Goal: Information Seeking & Learning: Check status

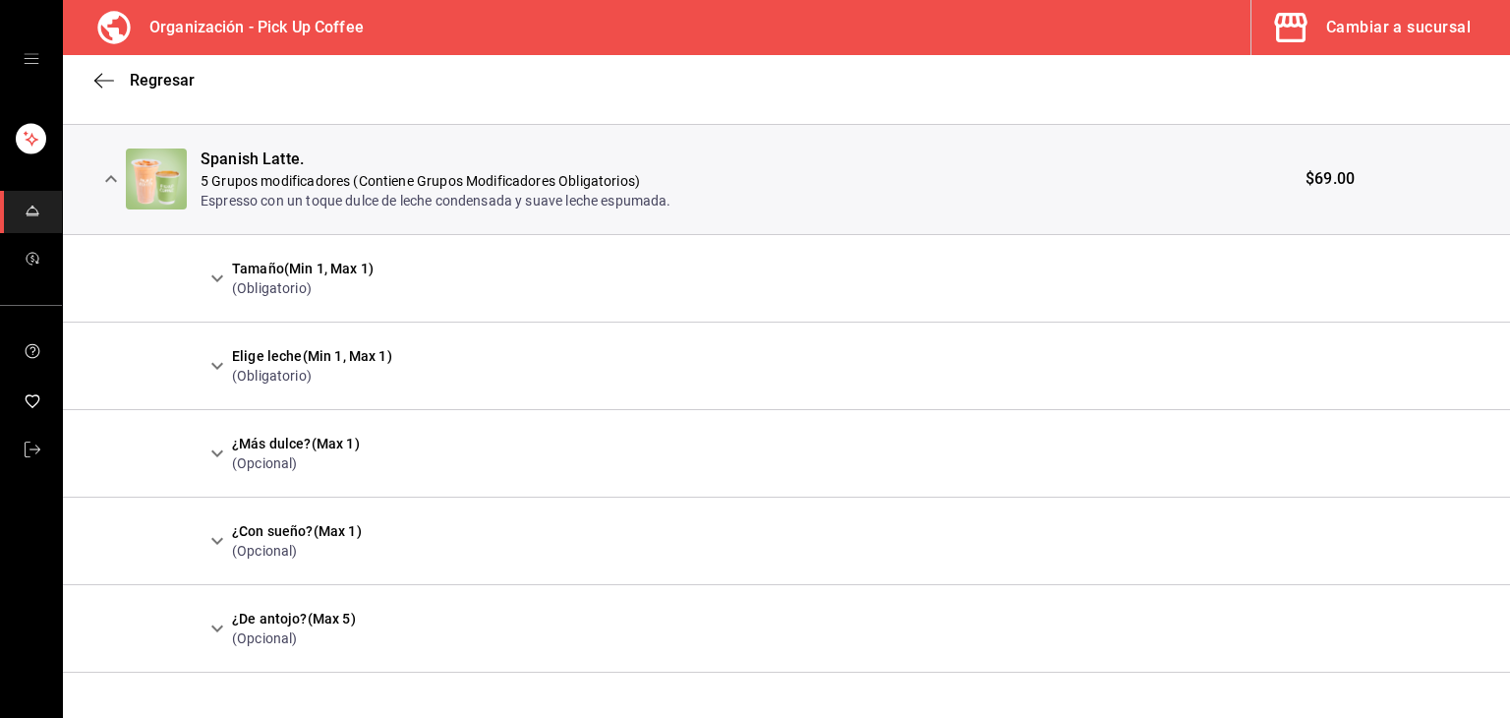
scroll to position [1839, 0]
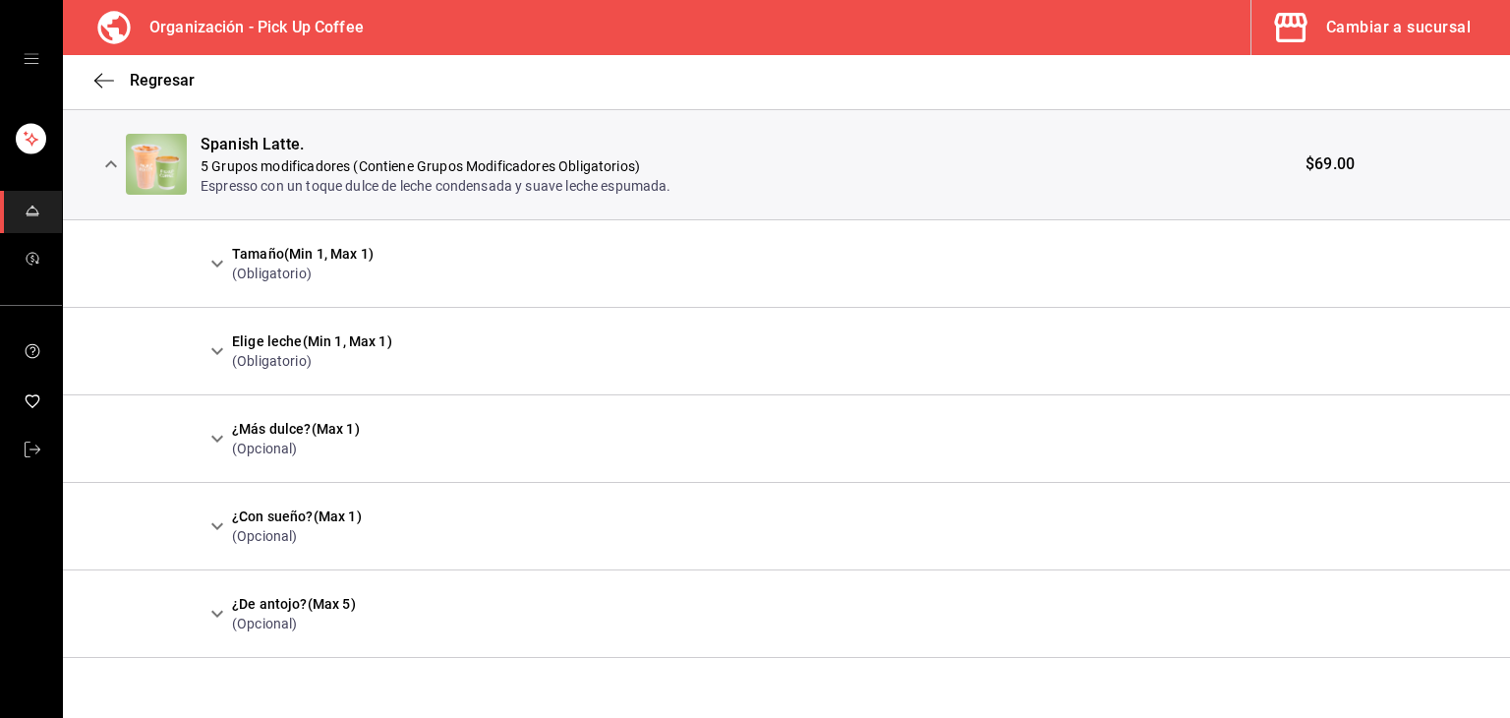
click at [206, 281] on td "Tamaño (Min 1, Max 1) (Obligatorio)" at bounding box center [742, 263] width 1082 height 88
click at [217, 263] on icon "expand row" at bounding box center [217, 263] width 12 height 7
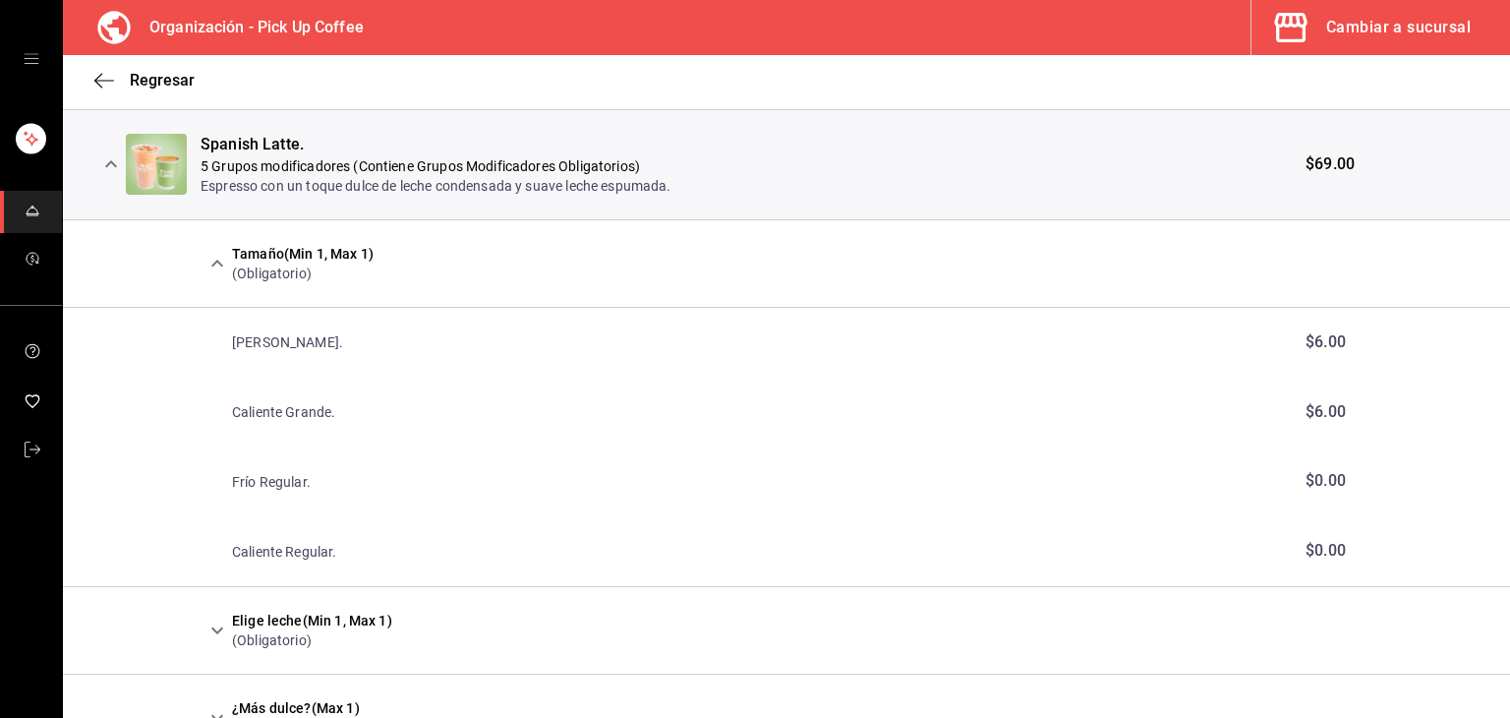
click at [217, 263] on icon "expand row" at bounding box center [218, 264] width 24 height 24
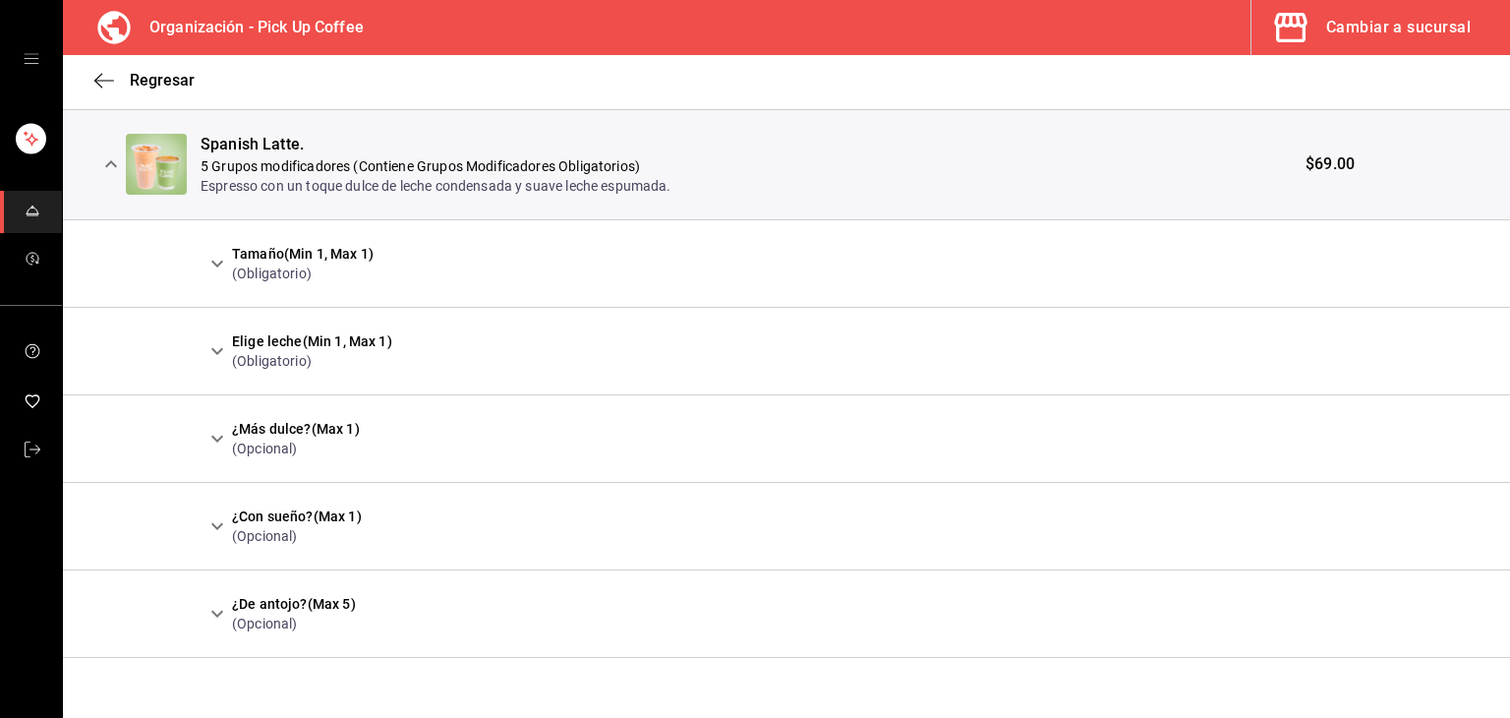
click at [214, 422] on button "expand row" at bounding box center [217, 438] width 33 height 33
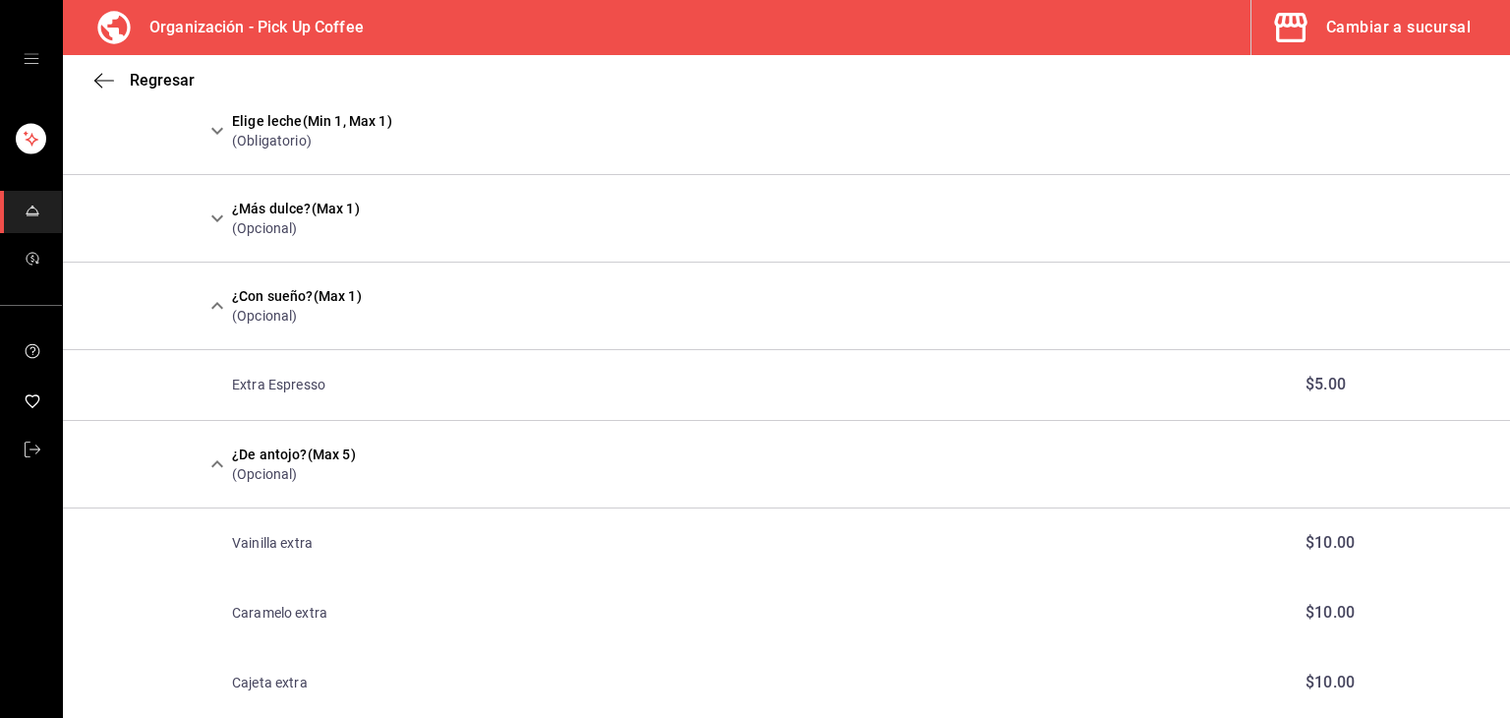
scroll to position [659, 0]
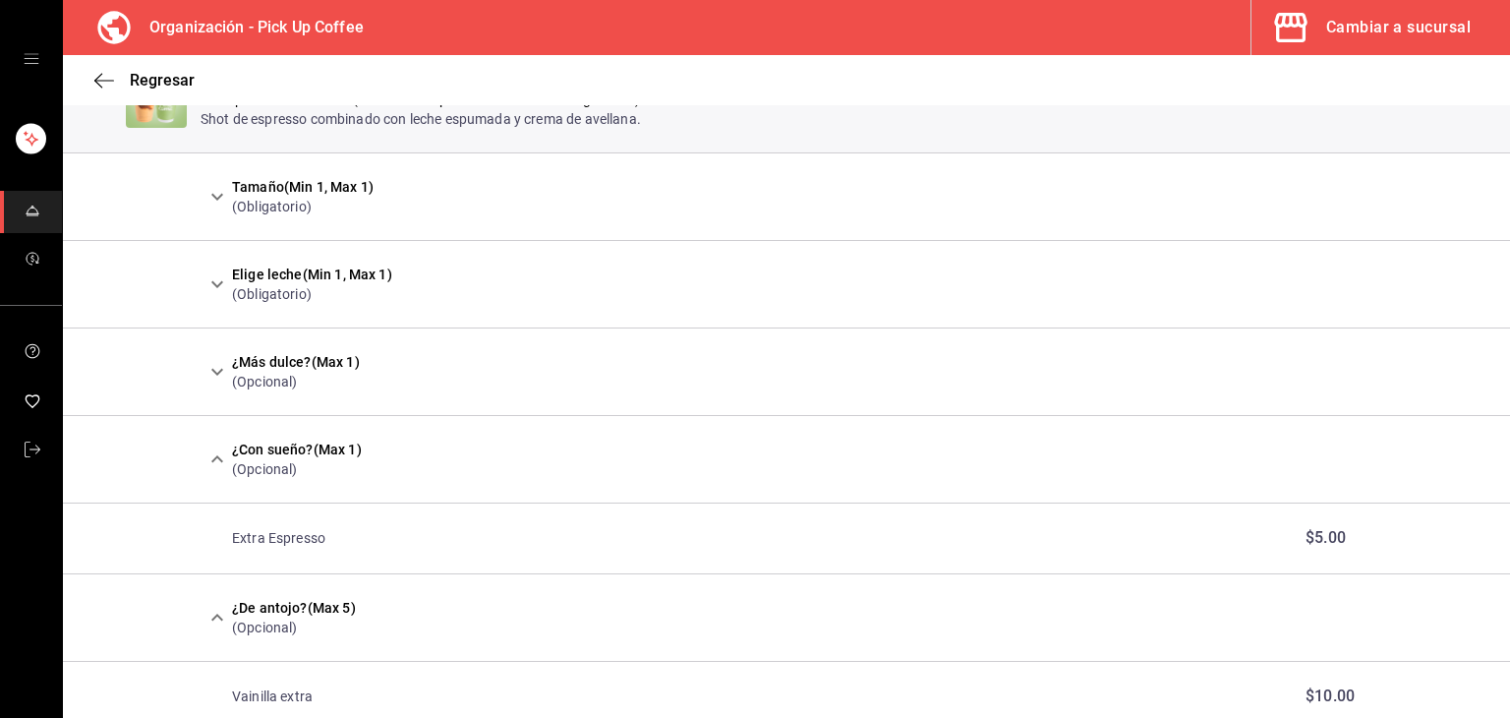
click at [1310, 21] on icon "button" at bounding box center [1290, 27] width 39 height 39
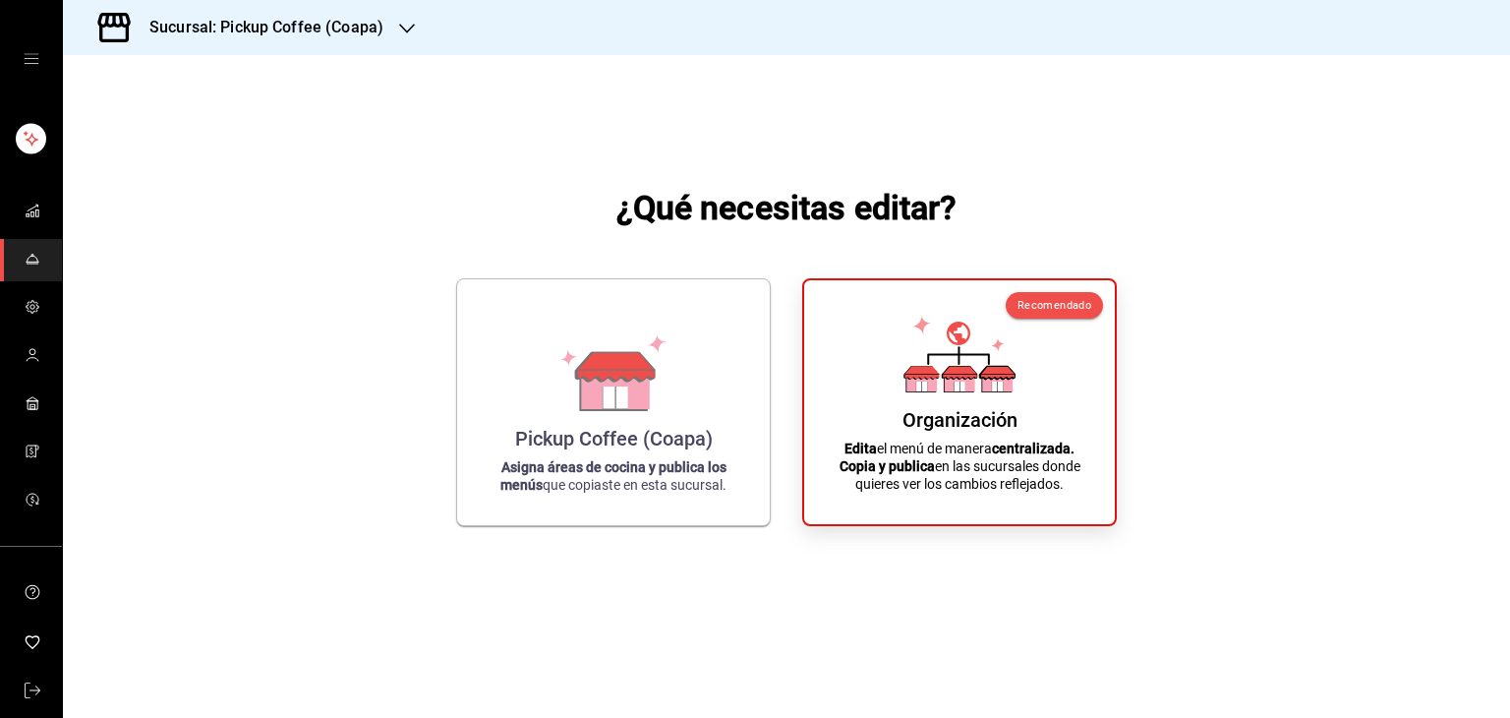
click at [314, 3] on div "Sucursal: Pickup Coffee (Coapa)" at bounding box center [251, 27] width 344 height 55
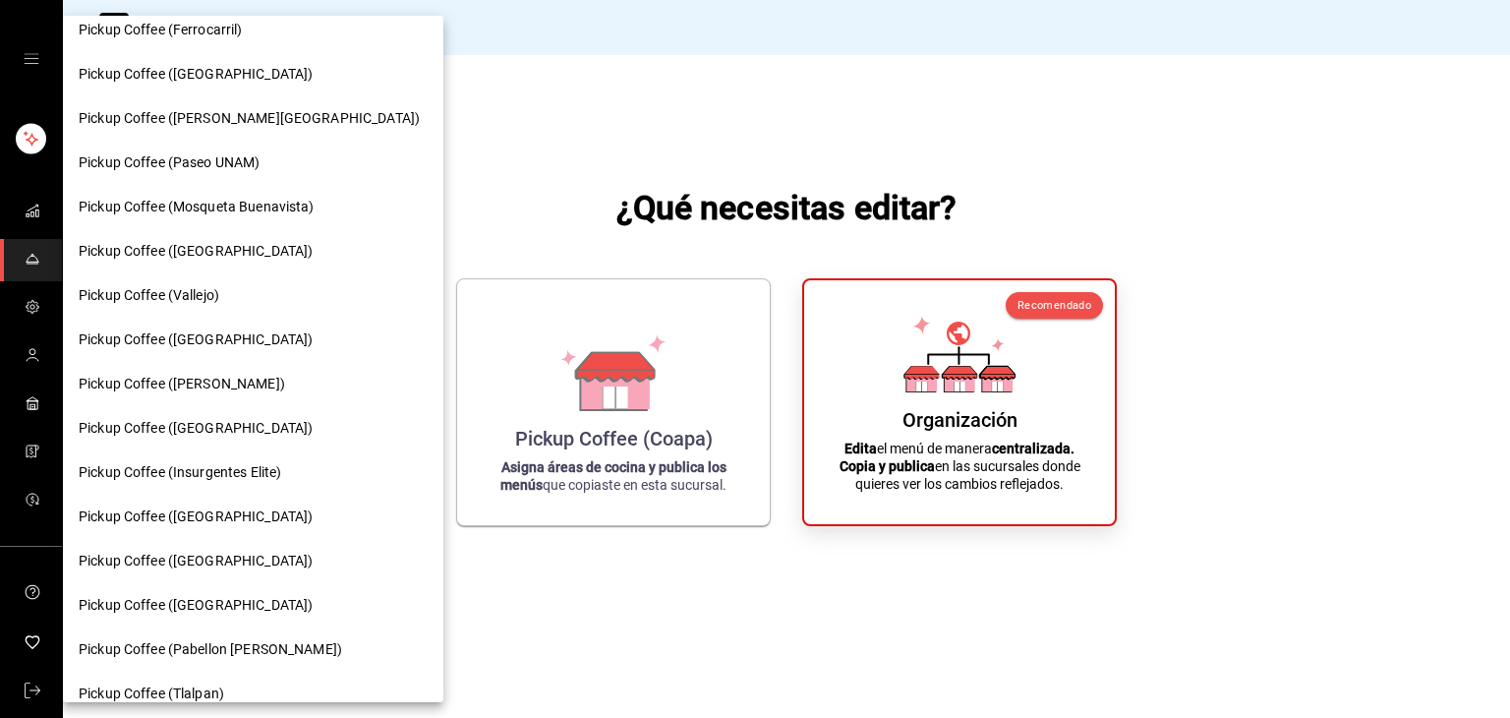
scroll to position [688, 0]
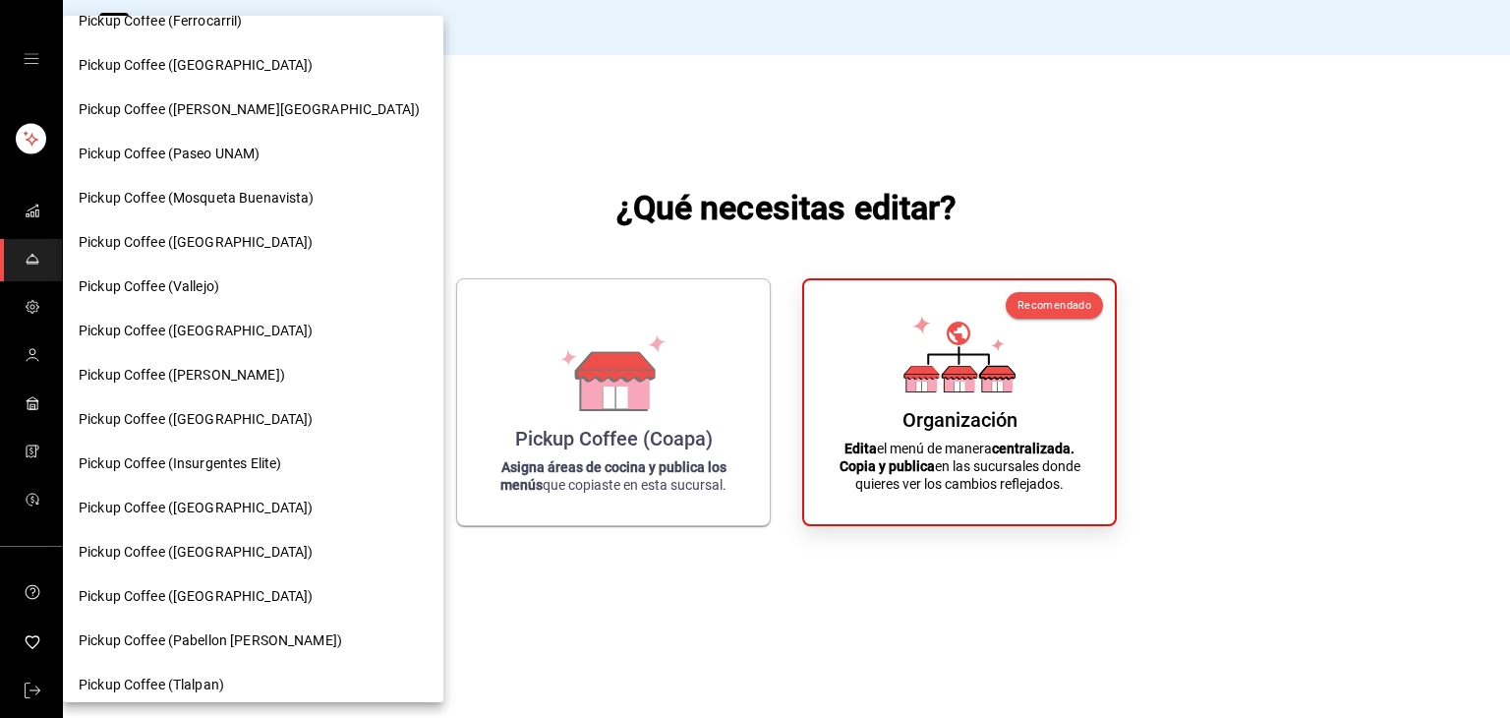
click at [244, 462] on span "Pickup Coffee (Insurgentes Elite)" at bounding box center [180, 463] width 203 height 21
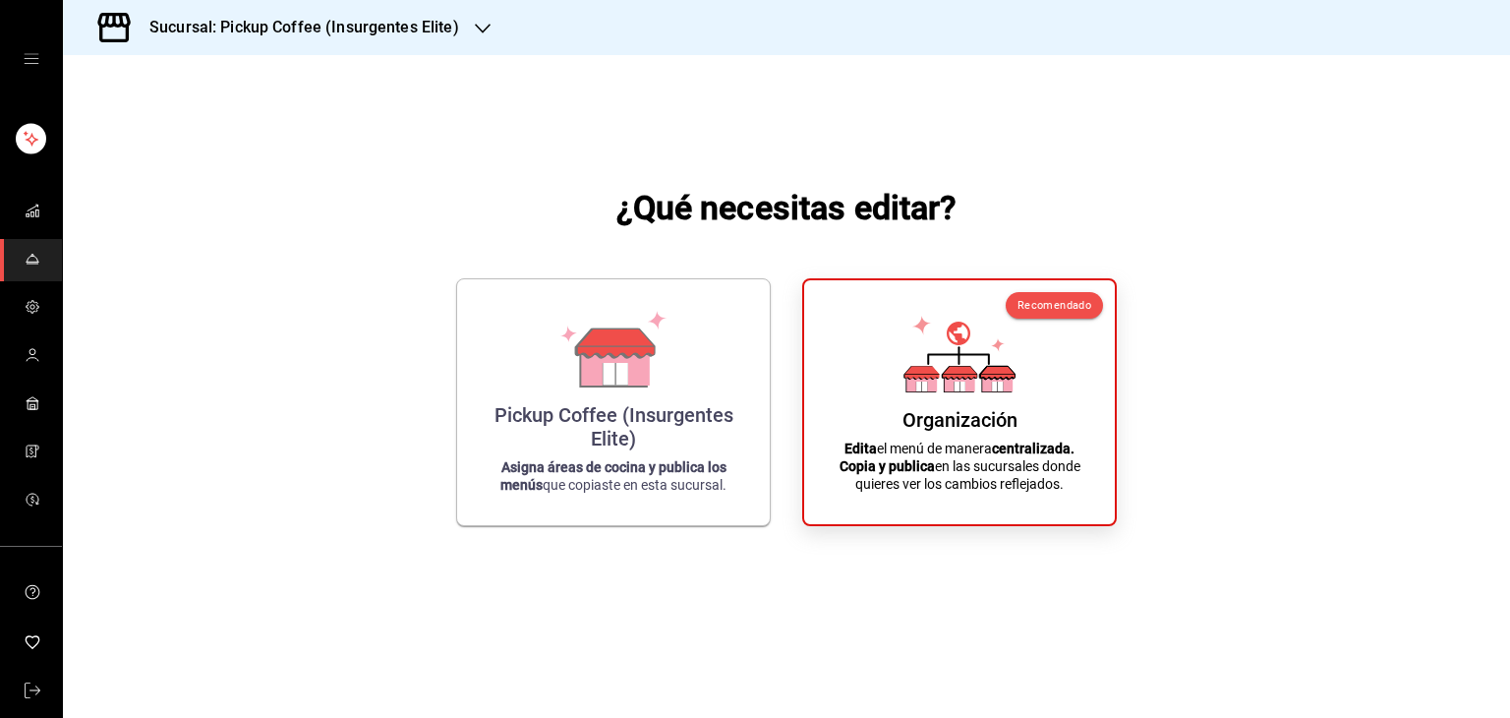
click at [579, 377] on icon at bounding box center [613, 366] width 68 height 42
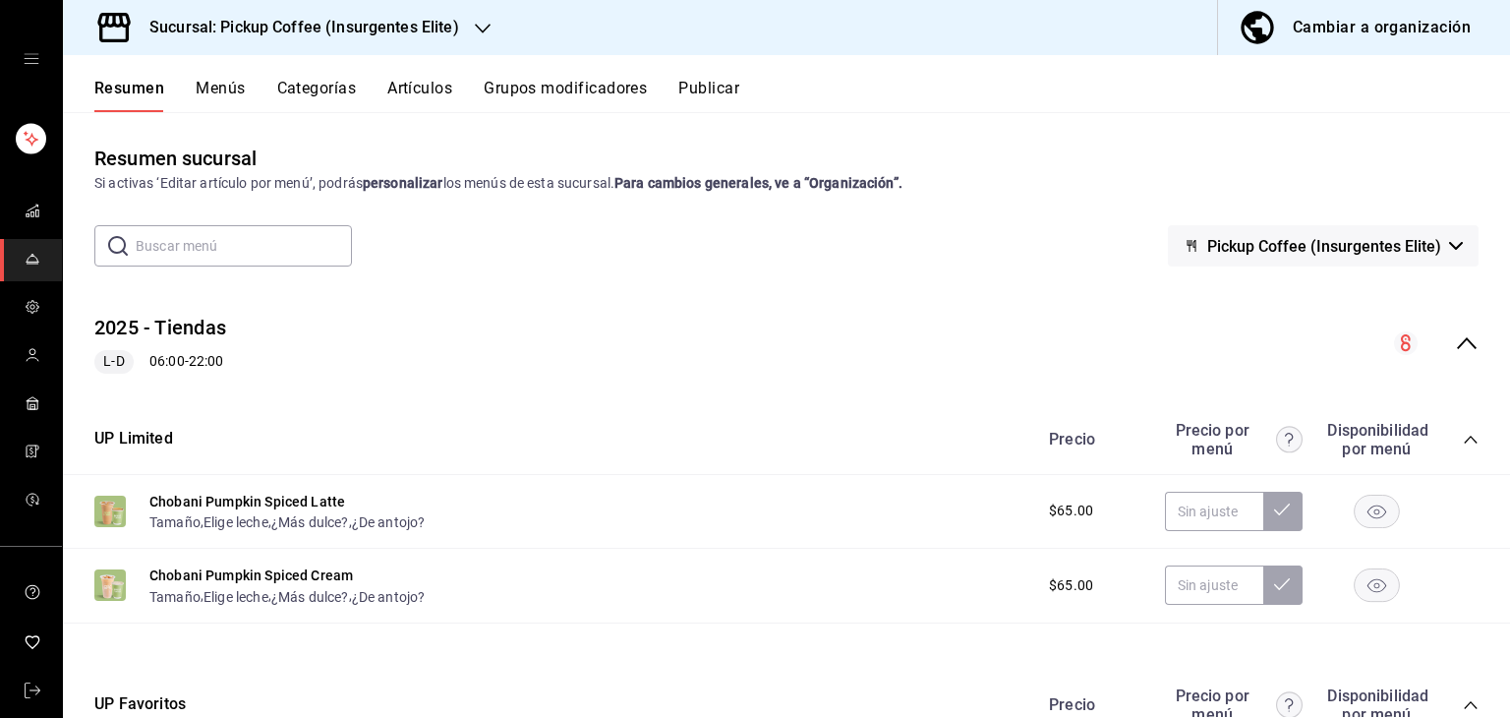
click at [32, 74] on div "mailbox folders" at bounding box center [31, 59] width 62 height 118
click at [34, 64] on div "mailbox folders" at bounding box center [31, 59] width 62 height 118
click at [28, 60] on icon "open drawer" at bounding box center [32, 59] width 16 height 16
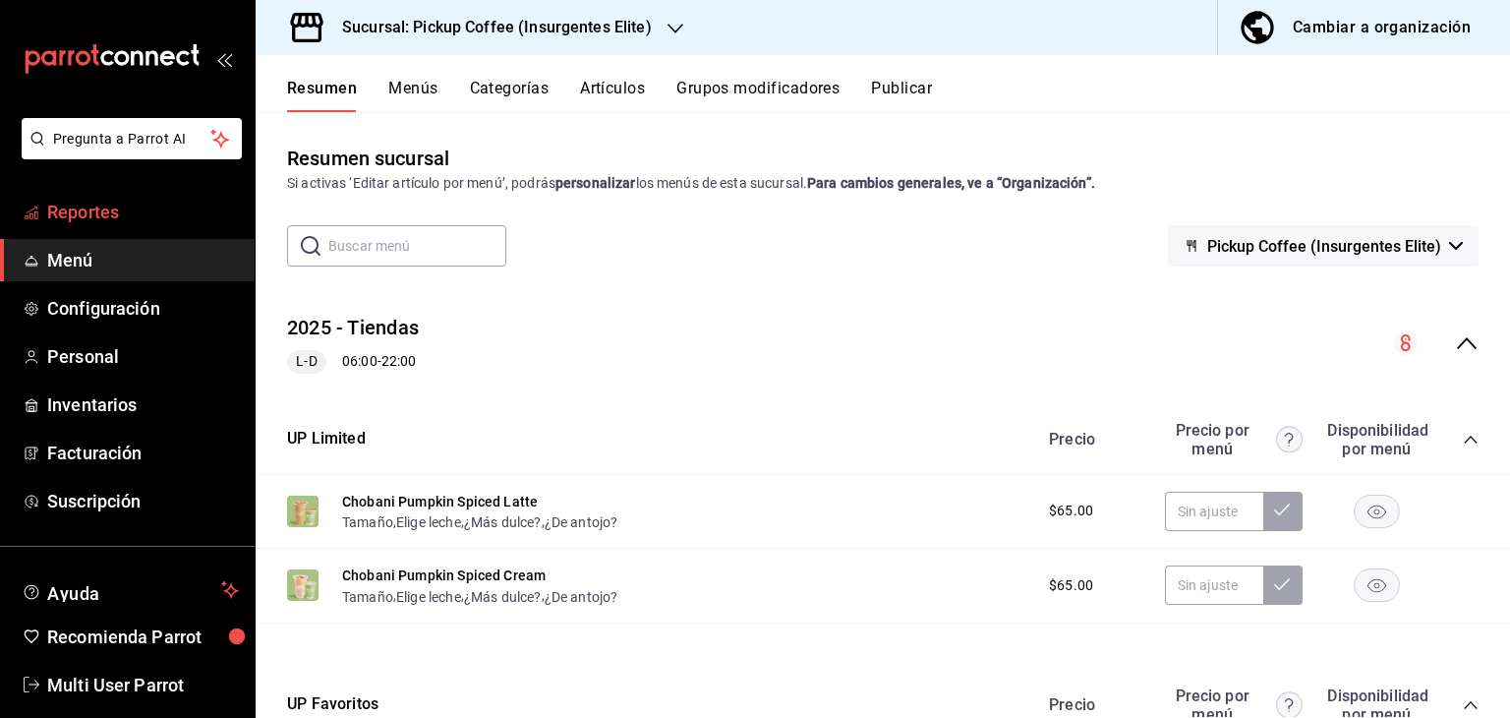
click at [135, 214] on span "Reportes" at bounding box center [143, 212] width 192 height 27
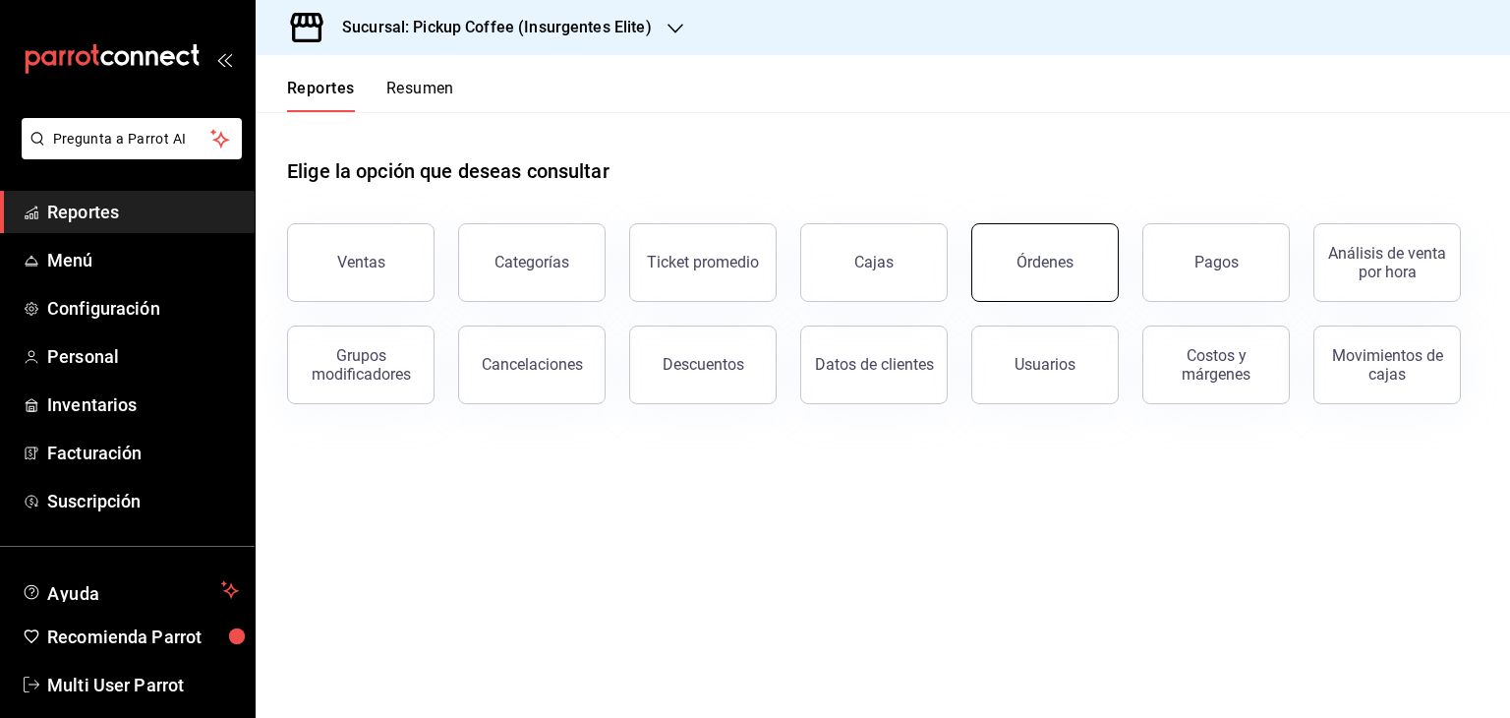
click at [972, 256] on div "Órdenes" at bounding box center [1033, 251] width 171 height 102
click at [999, 249] on button "Órdenes" at bounding box center [1044, 262] width 147 height 79
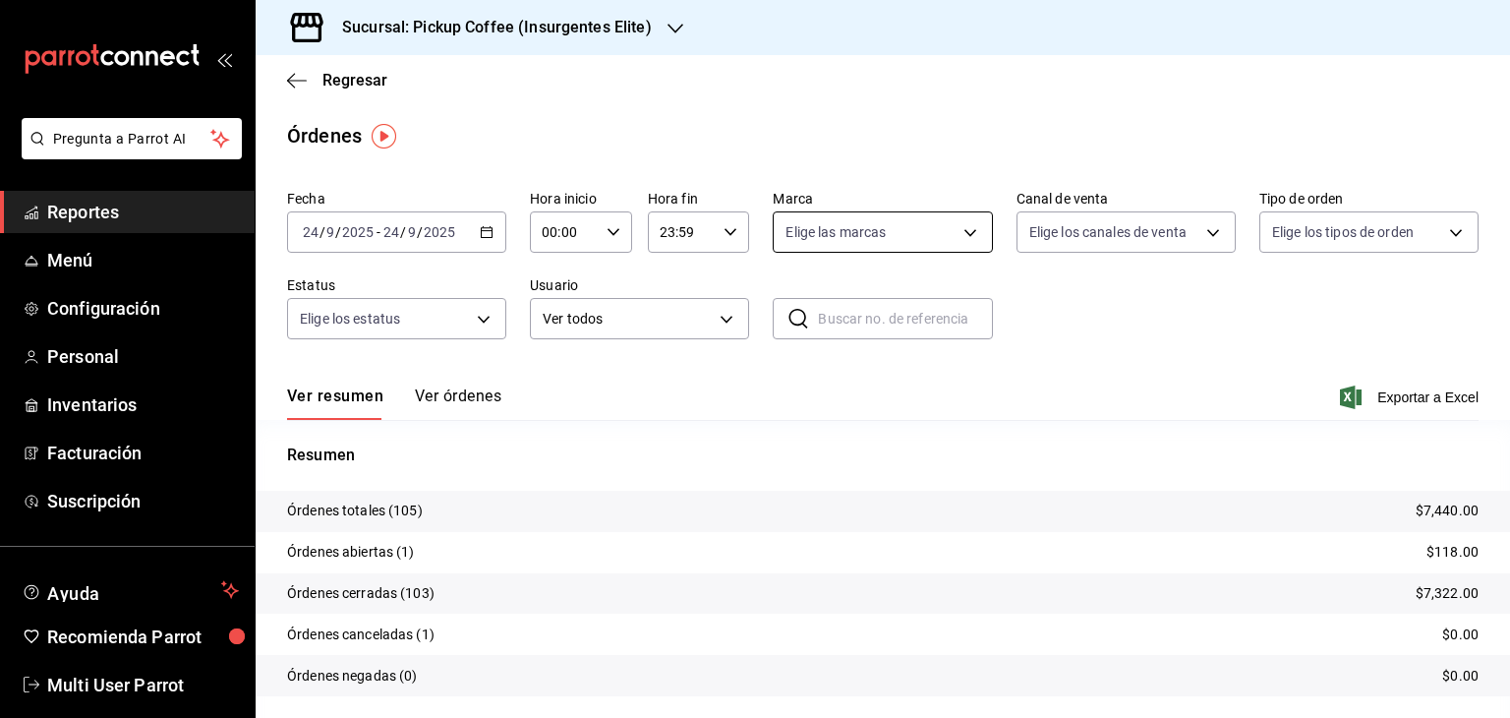
click at [852, 238] on body "Pregunta a Parrot AI Reportes Menú Configuración Personal Inventarios Facturaci…" at bounding box center [755, 359] width 1510 height 718
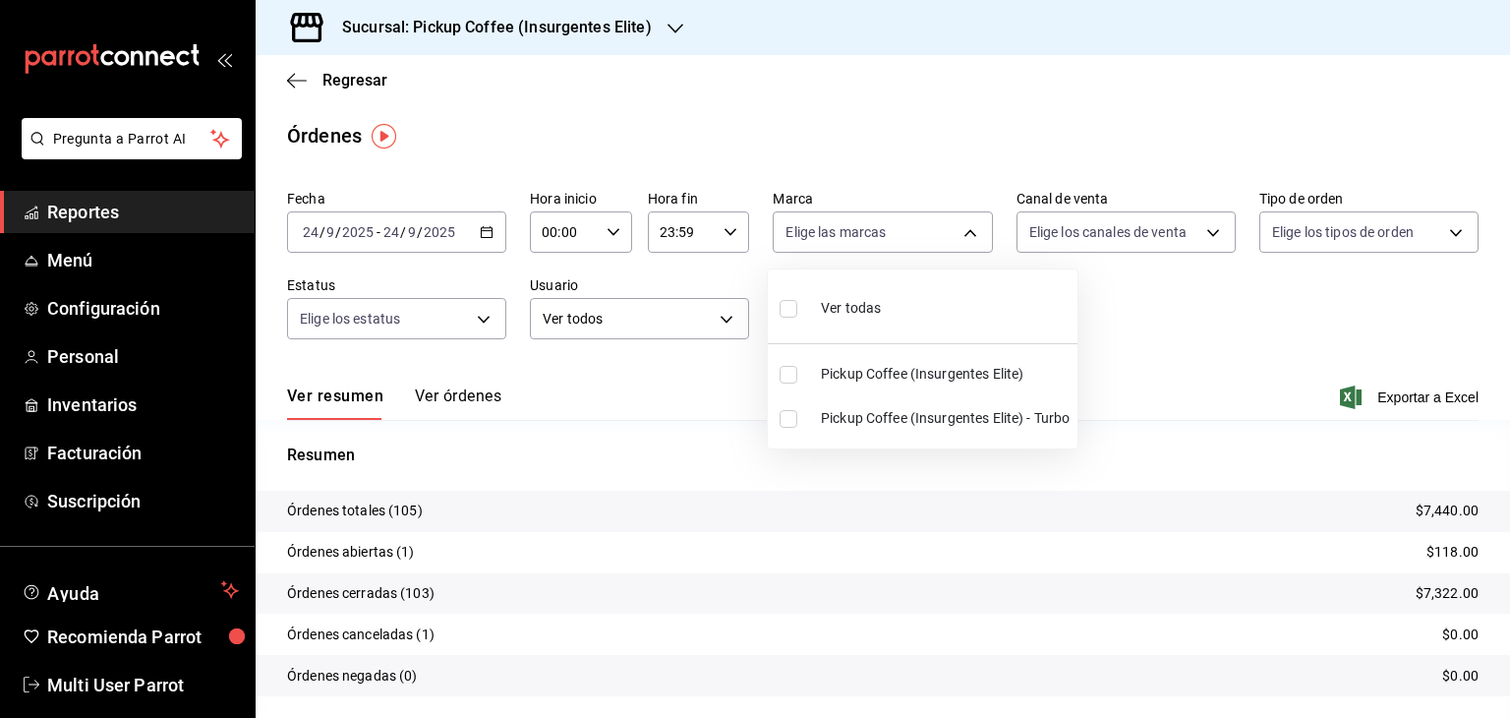
click at [1050, 237] on div at bounding box center [755, 359] width 1510 height 718
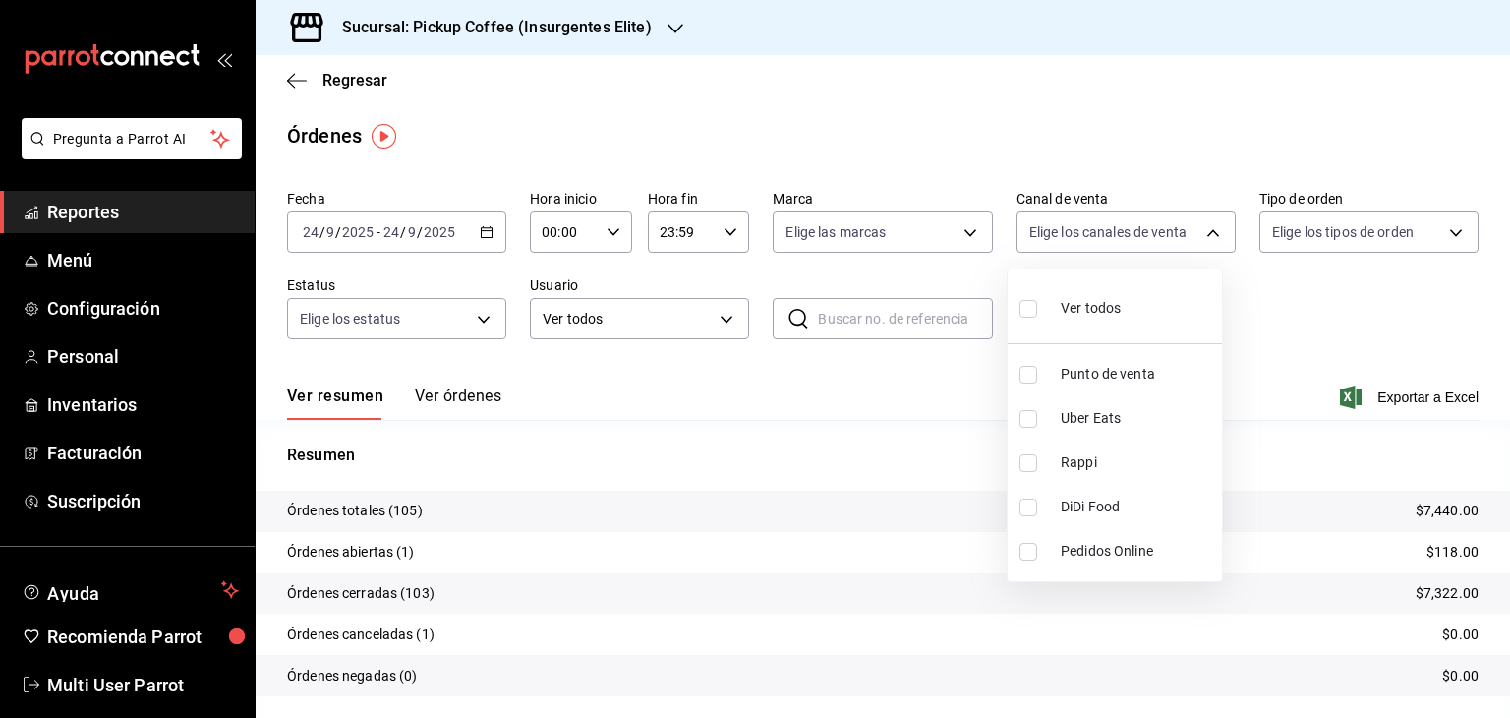
click at [1049, 233] on body "Pregunta a Parrot AI Reportes Menú Configuración Personal Inventarios Facturaci…" at bounding box center [755, 359] width 1510 height 718
click at [1027, 415] on input "checkbox" at bounding box center [1029, 419] width 18 height 18
checkbox input "true"
type input "UBER_EATS"
click at [1026, 466] on input "checkbox" at bounding box center [1029, 463] width 18 height 18
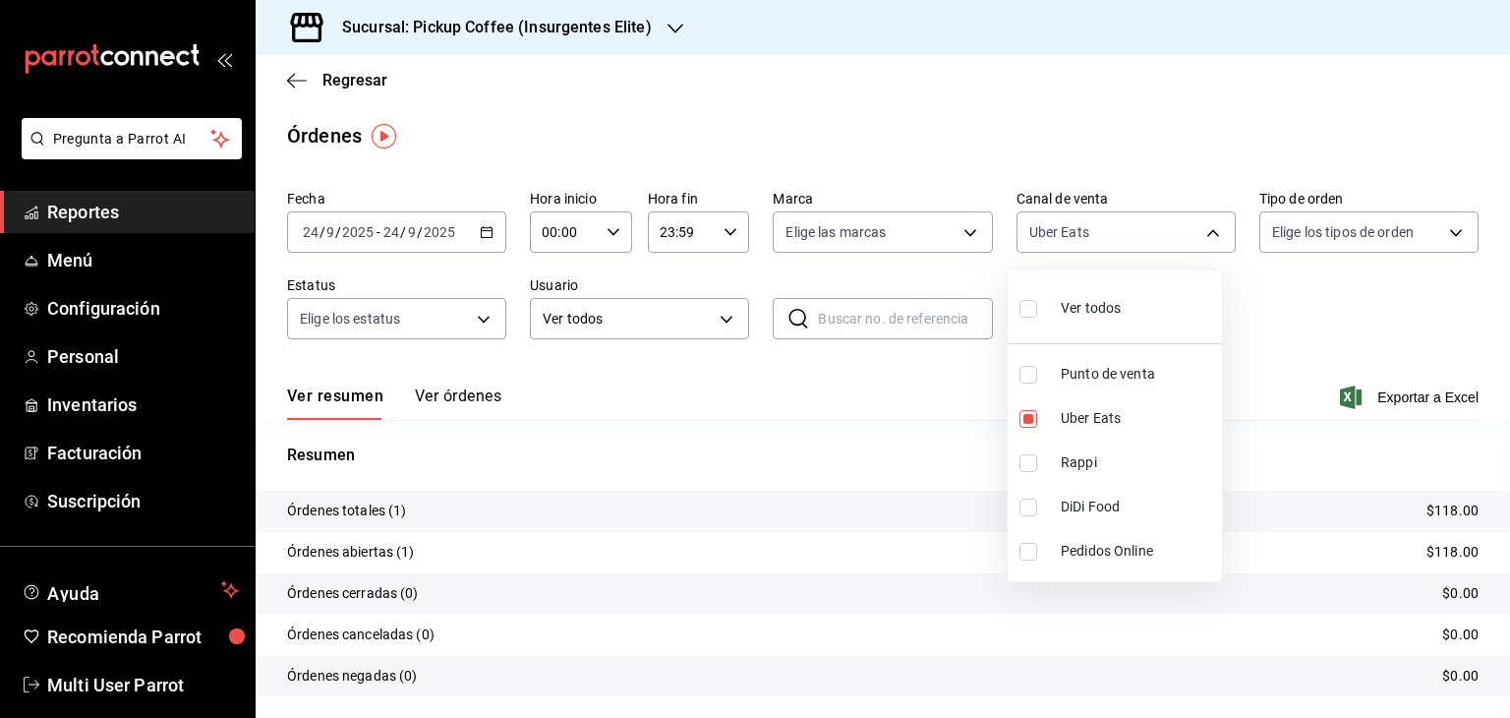
checkbox input "true"
type input "UBER_EATS,RAPPI"
click at [1028, 509] on input "checkbox" at bounding box center [1029, 508] width 18 height 18
checkbox input "true"
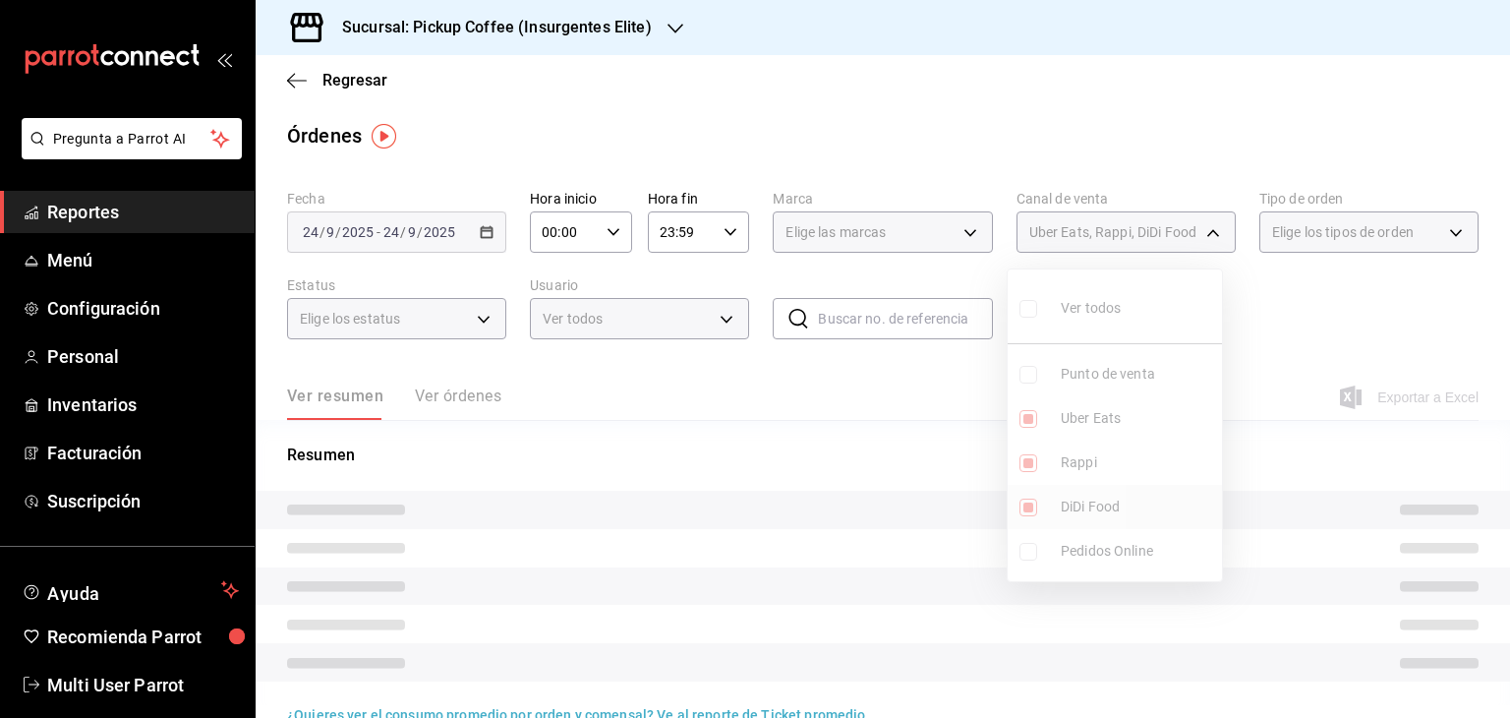
type input "UBER_EATS,RAPPI,DIDI_FOOD"
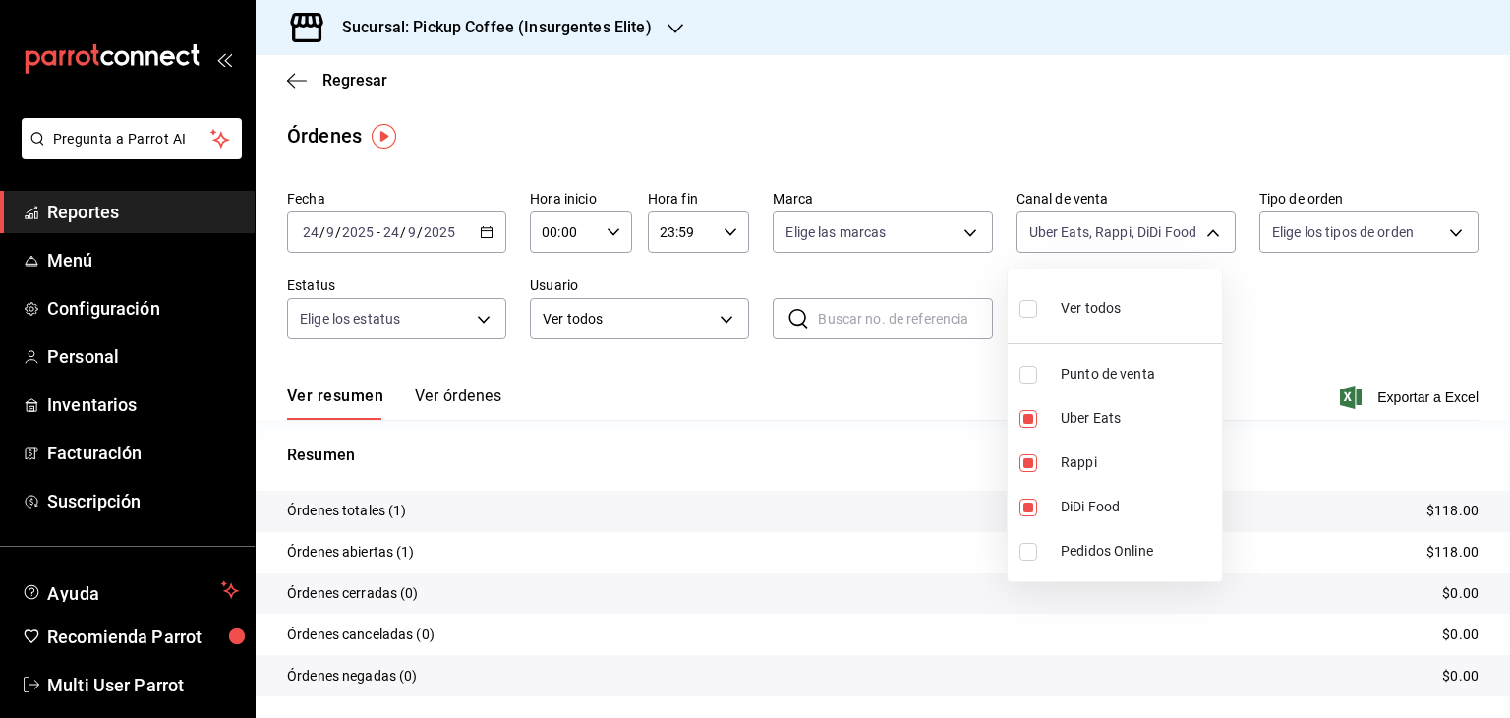
click at [932, 404] on div at bounding box center [755, 359] width 1510 height 718
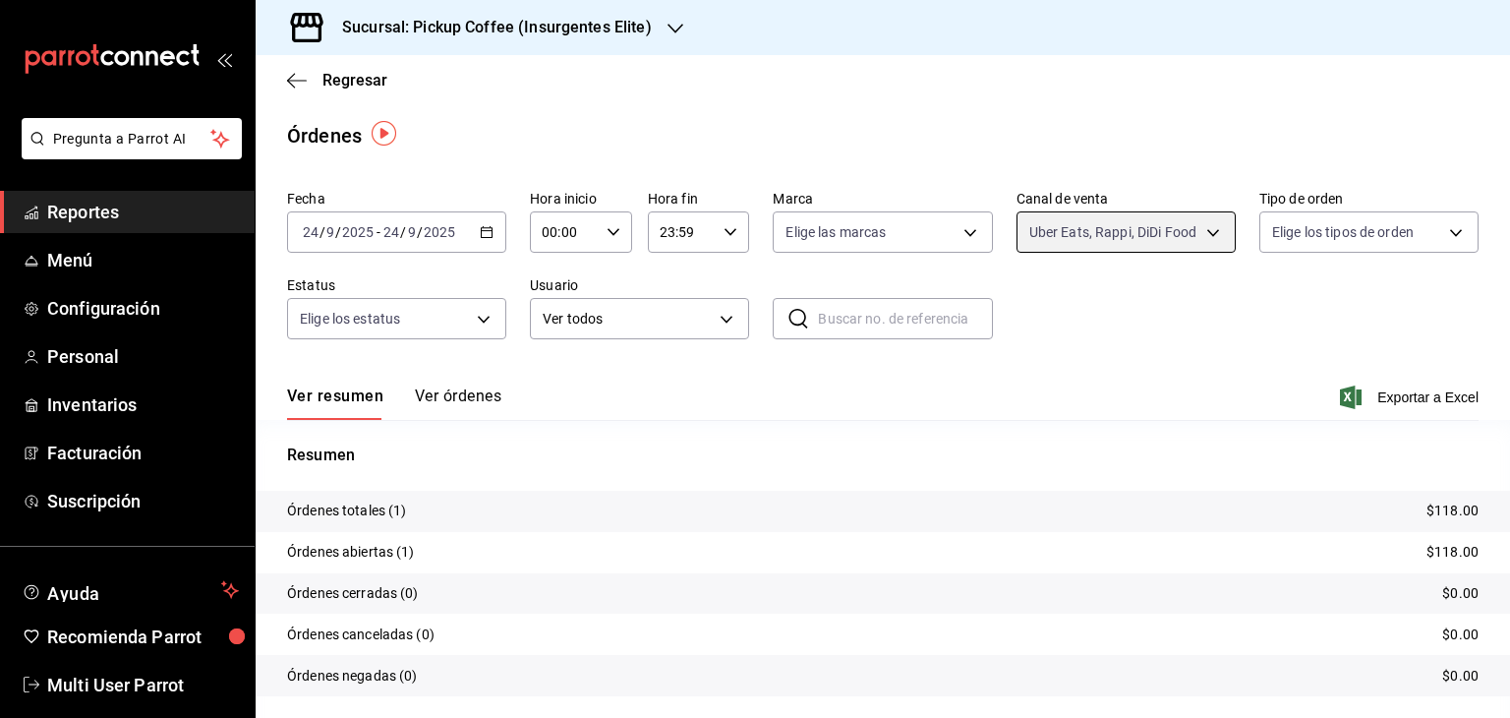
scroll to position [55, 0]
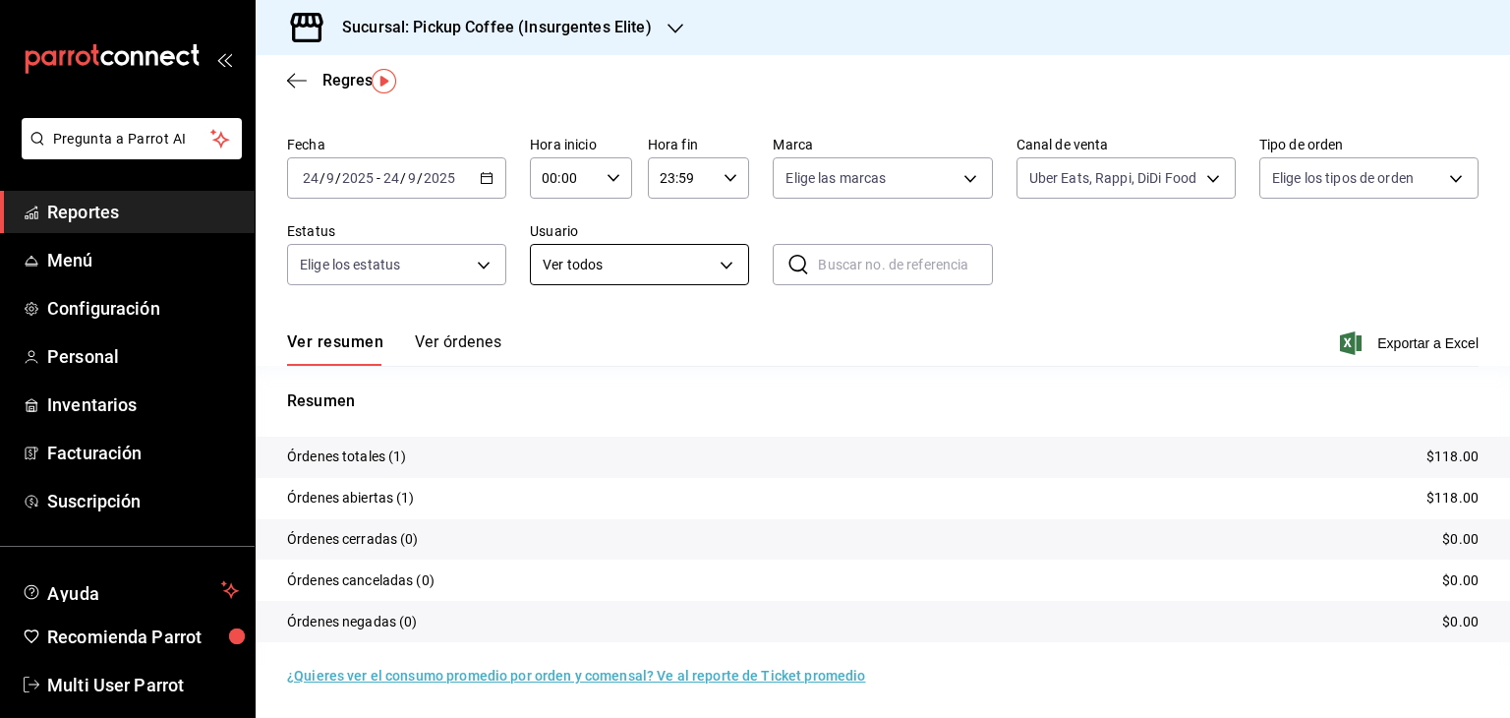
click at [582, 255] on body "Pregunta a Parrot AI Reportes Menú Configuración Personal Inventarios Facturaci…" at bounding box center [755, 359] width 1510 height 718
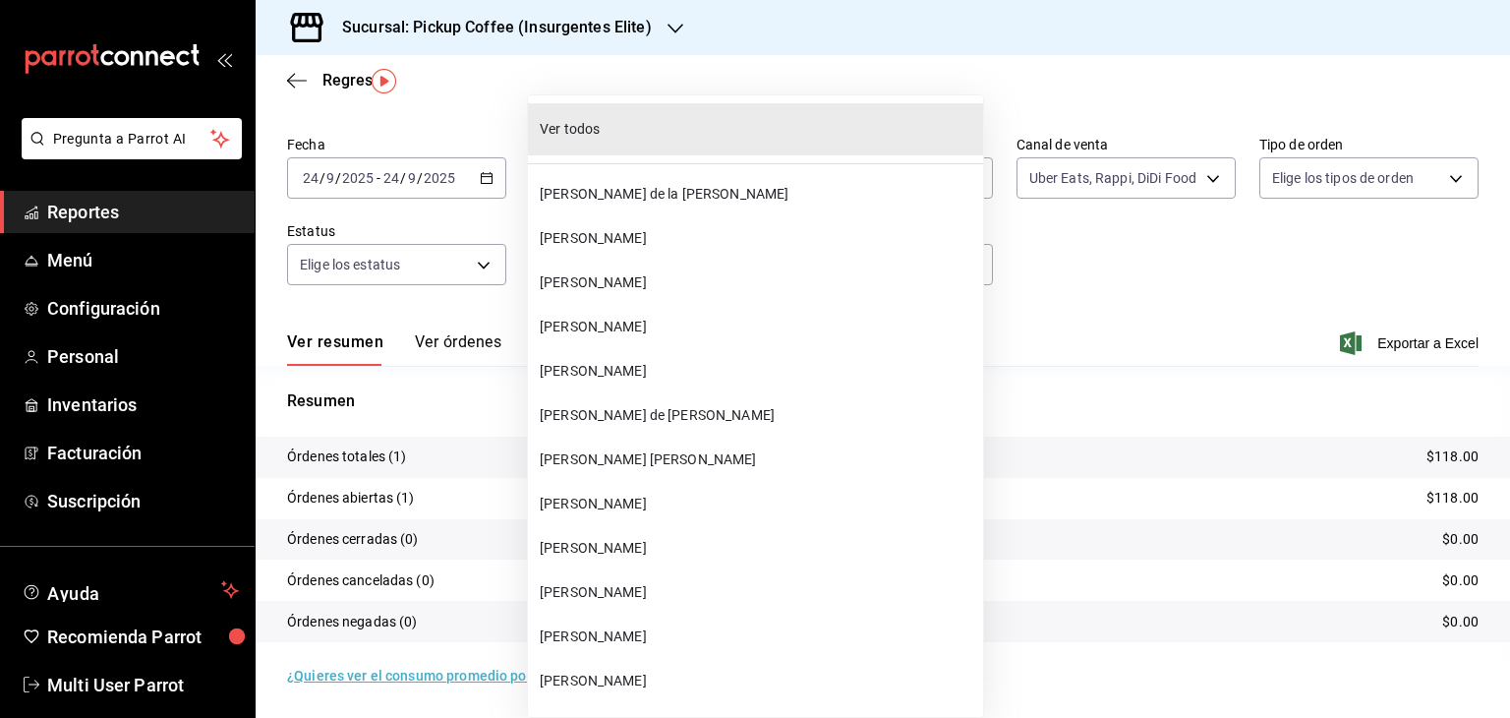
click at [419, 296] on div at bounding box center [755, 359] width 1510 height 718
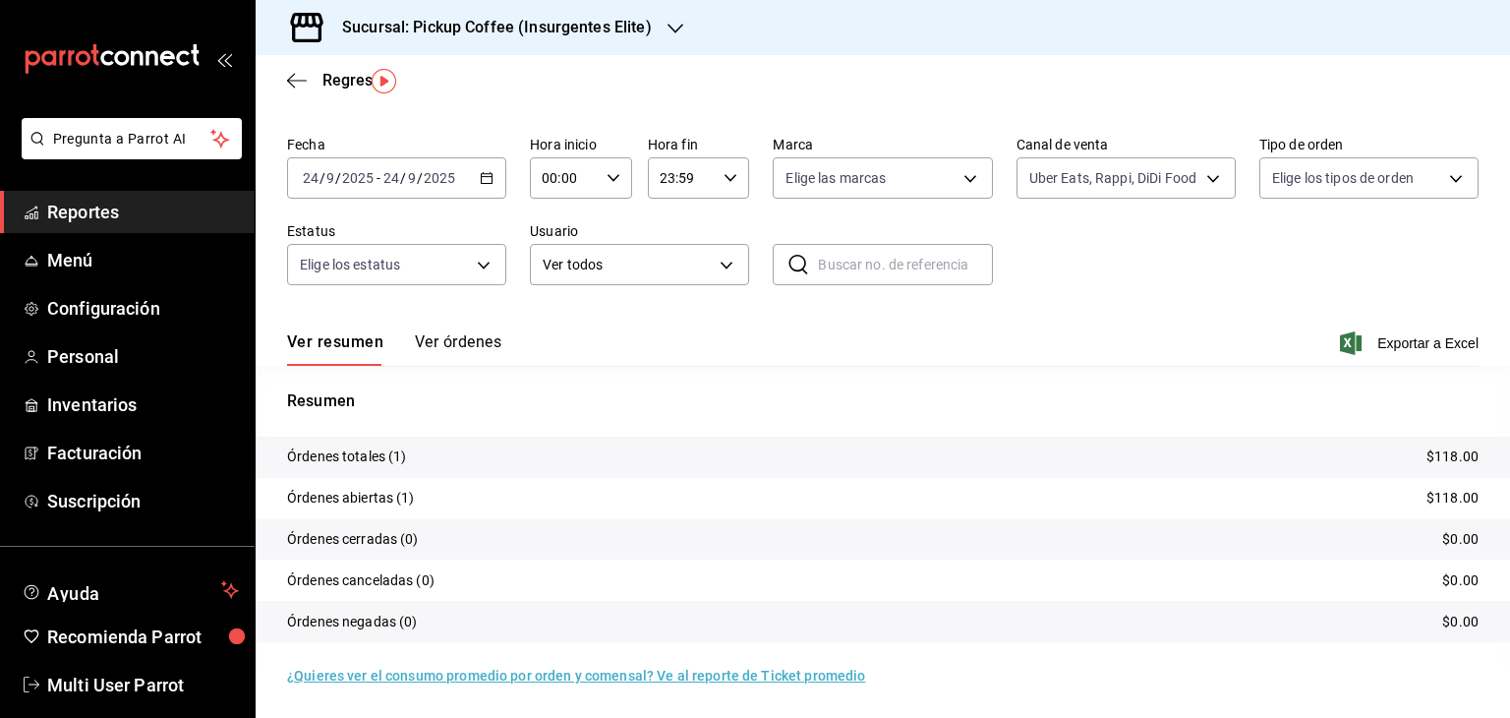
click at [415, 277] on div at bounding box center [755, 359] width 1510 height 718
click at [415, 273] on body "Pregunta a Parrot AI Reportes Menú Configuración Personal Inventarios Facturaci…" at bounding box center [755, 359] width 1510 height 718
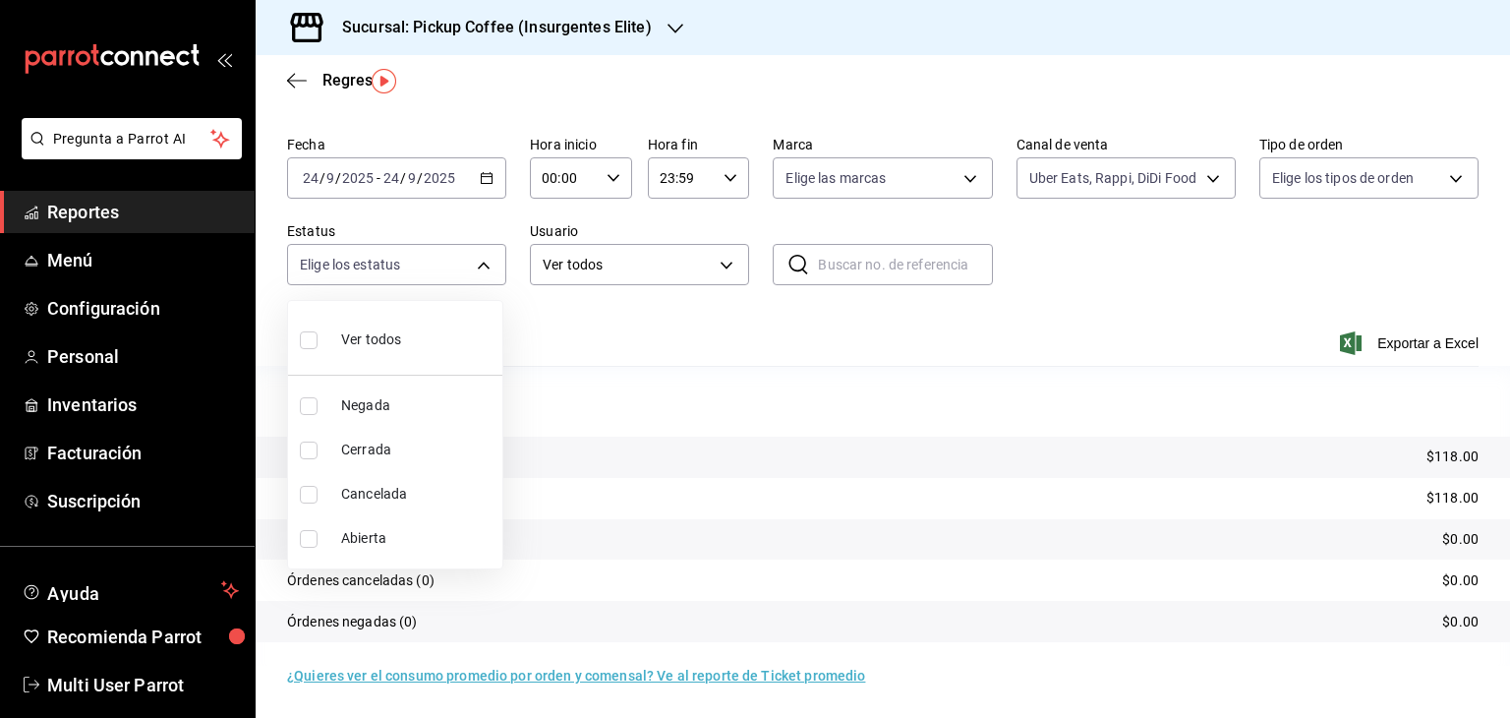
click at [302, 531] on input "checkbox" at bounding box center [309, 539] width 18 height 18
checkbox input "true"
type input "OPEN"
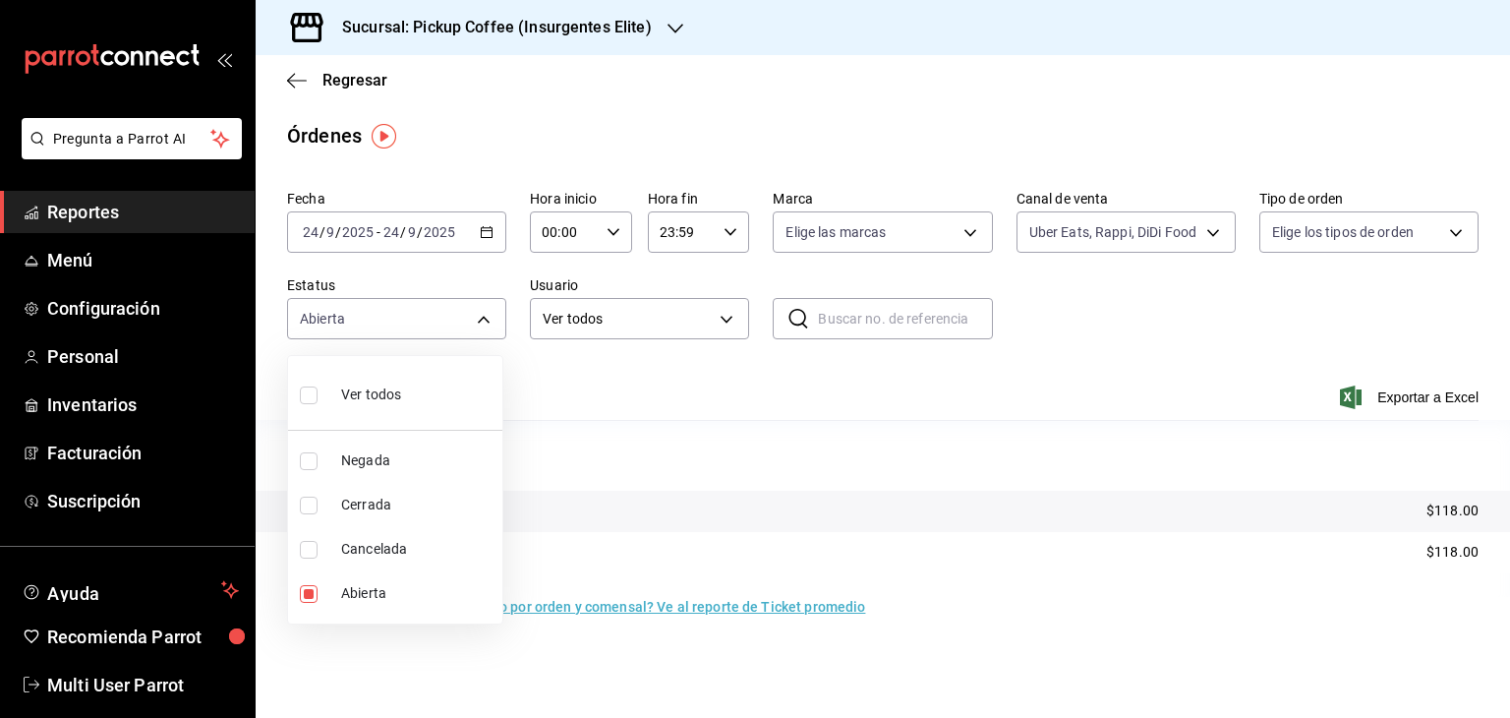
click at [617, 392] on div at bounding box center [755, 359] width 1510 height 718
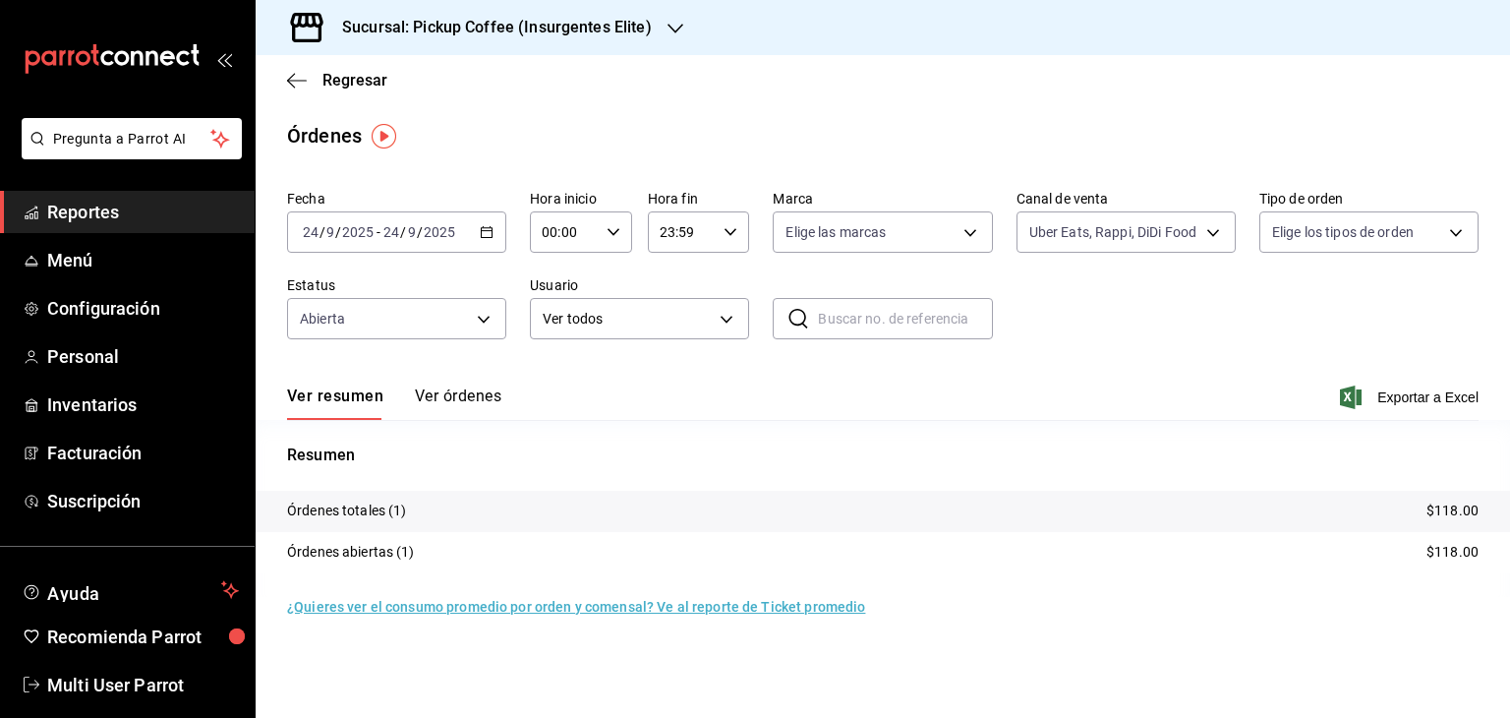
click at [1351, 559] on tr "Órdenes abiertas (1) $118.00" at bounding box center [883, 552] width 1255 height 41
click at [367, 548] on p "Órdenes abiertas (1)" at bounding box center [351, 552] width 128 height 21
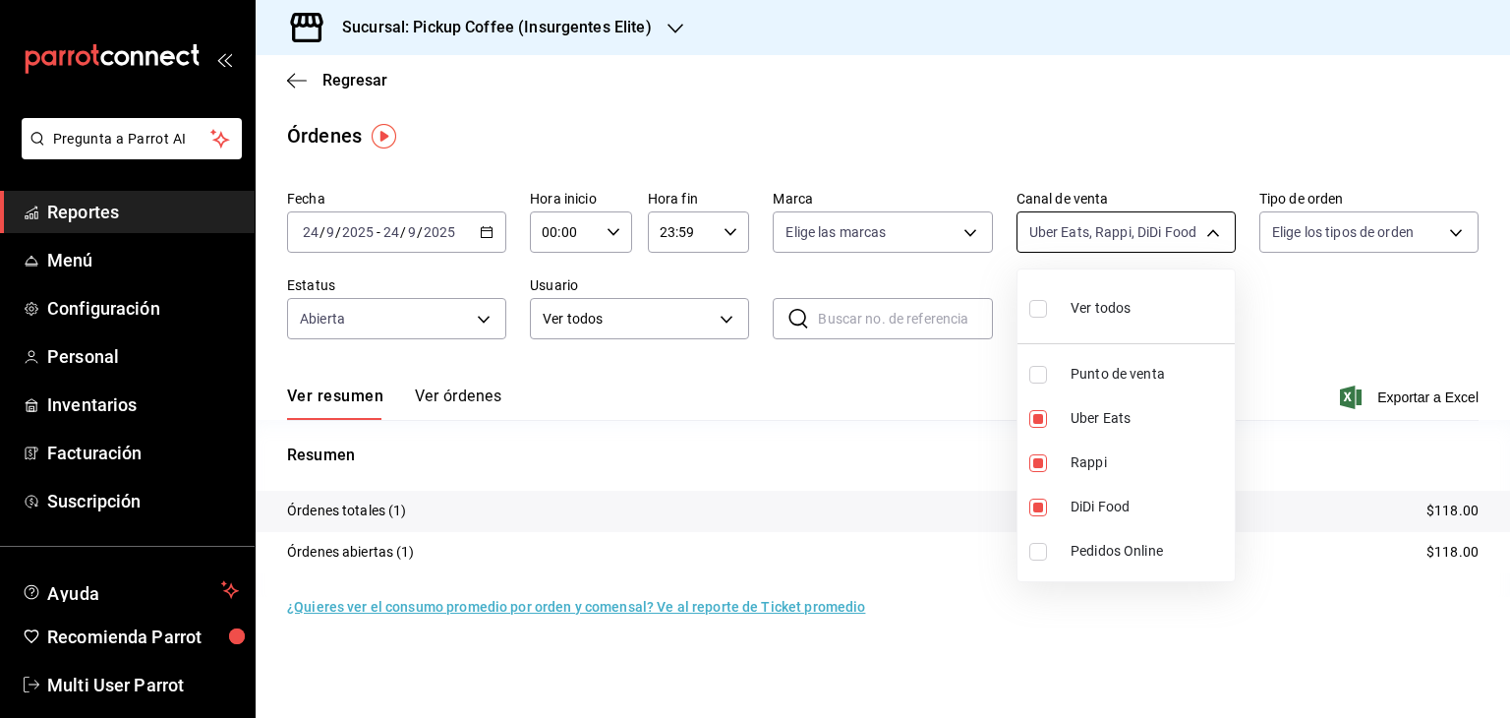
click at [1138, 242] on body "Pregunta a Parrot AI Reportes Menú Configuración Personal Inventarios Facturaci…" at bounding box center [755, 359] width 1510 height 718
click at [1038, 445] on li "Rappi" at bounding box center [1126, 463] width 217 height 44
type input "UBER_EATS,DIDI_FOOD"
checkbox input "false"
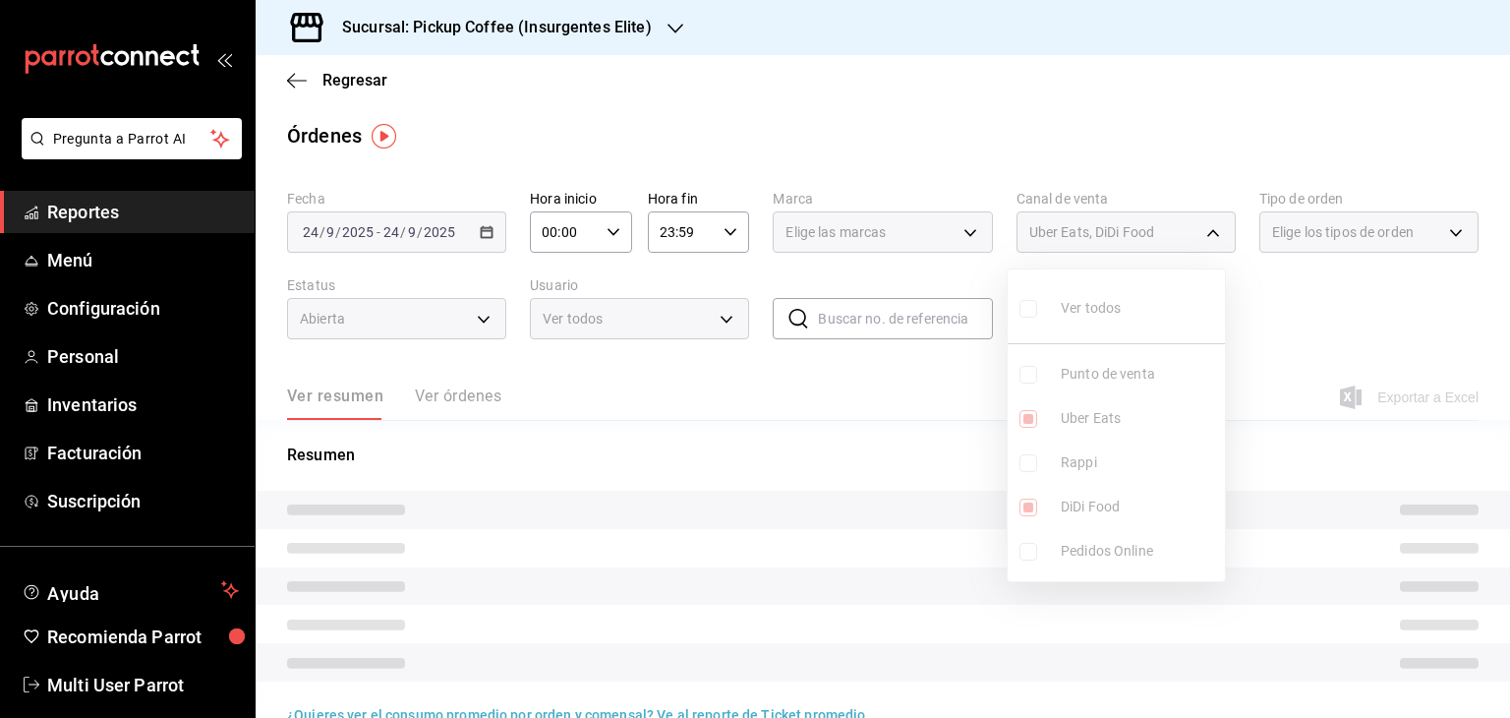
click at [1023, 503] on ul "Ver todos Punto de venta Uber Eats Rappi DiDi Food Pedidos Online" at bounding box center [1116, 425] width 217 height 312
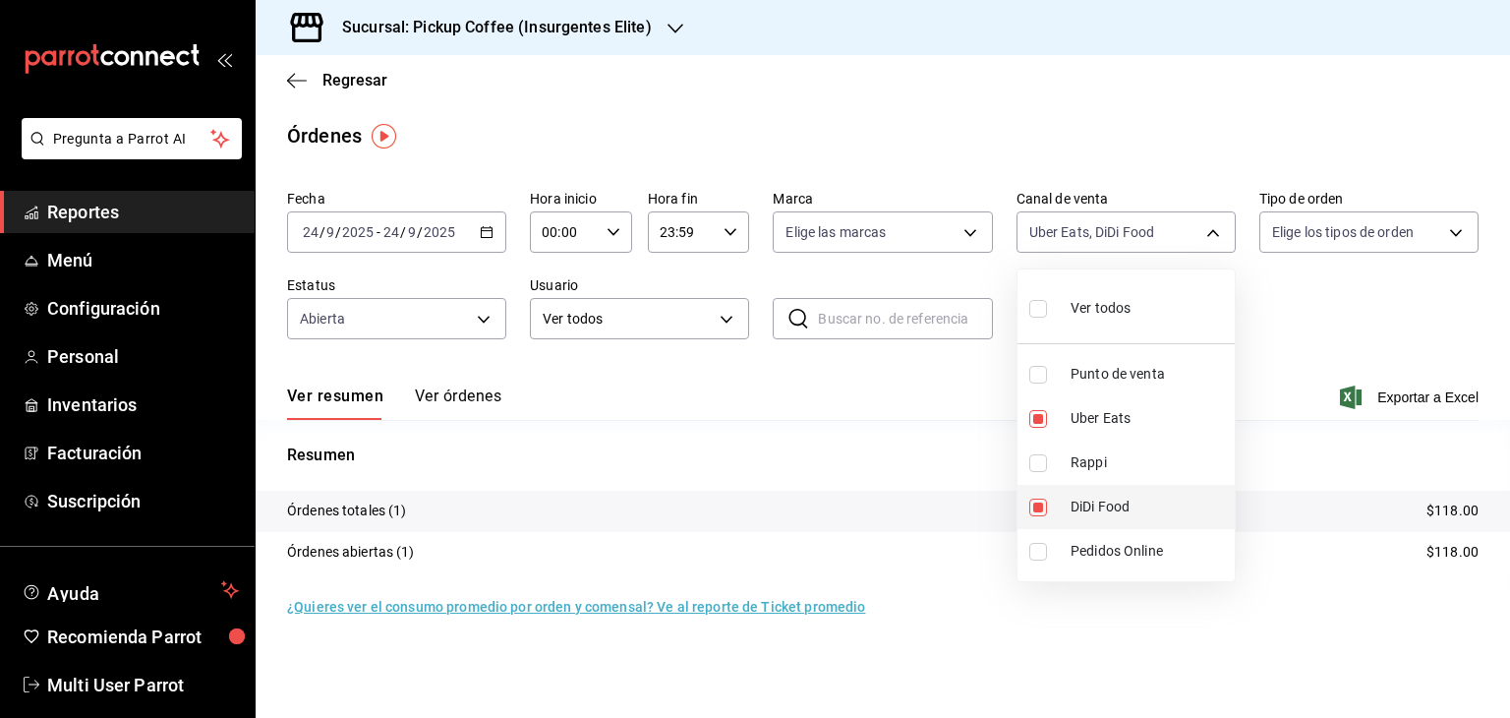
click at [1029, 507] on input "checkbox" at bounding box center [1038, 508] width 18 height 18
checkbox input "false"
type input "UBER_EATS"
click at [792, 461] on div at bounding box center [755, 359] width 1510 height 718
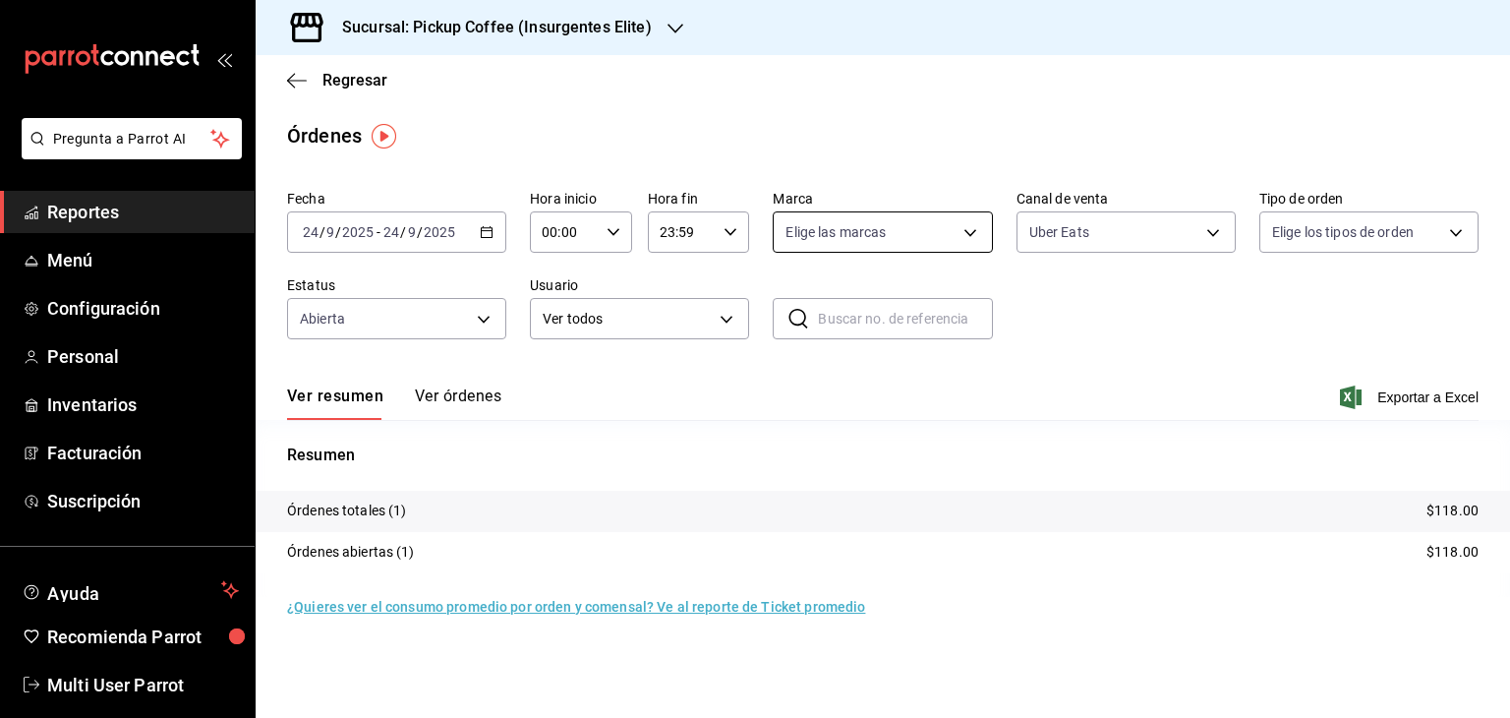
click at [856, 217] on body "Pregunta a Parrot AI Reportes Menú Configuración Personal Inventarios Facturaci…" at bounding box center [755, 359] width 1510 height 718
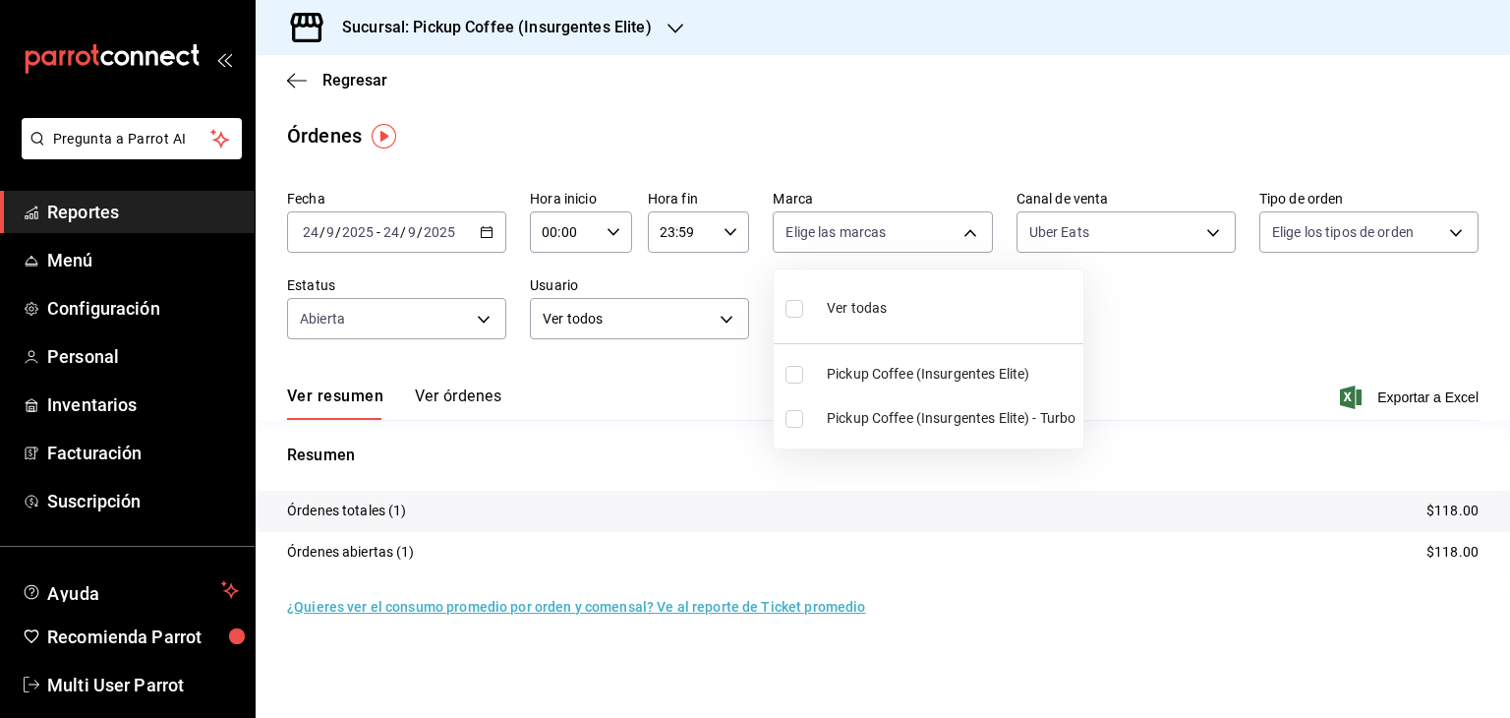
click at [799, 374] on input "checkbox" at bounding box center [795, 375] width 18 height 18
checkbox input "true"
click at [799, 374] on ul "Ver todas Pickup Coffee (Insurgentes Elite) Pickup Coffee (Insurgentes Elite) -…" at bounding box center [929, 358] width 310 height 179
type input "06c189c1-83b6-4723-93c7-7c05bc4c5e83"
click at [676, 423] on div at bounding box center [755, 359] width 1510 height 718
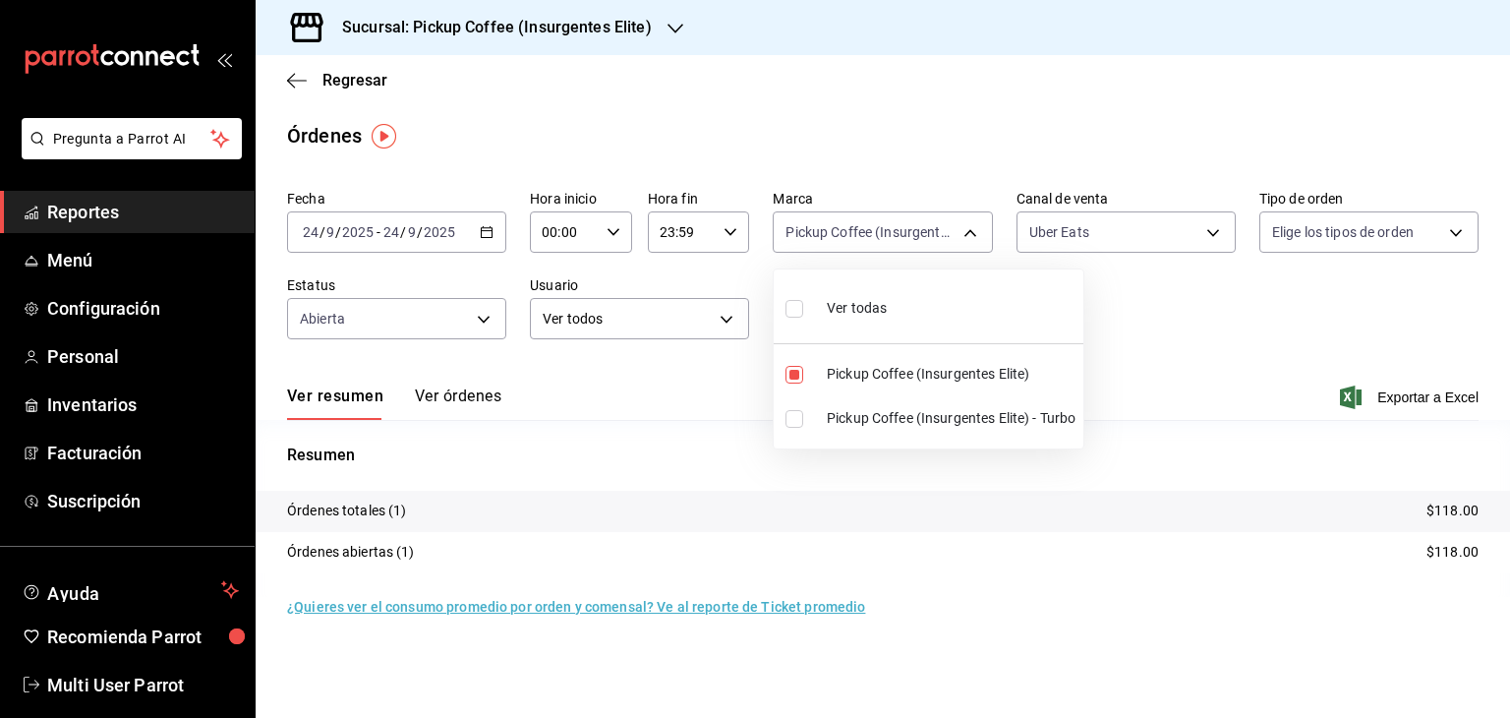
click at [676, 423] on div at bounding box center [755, 359] width 1510 height 718
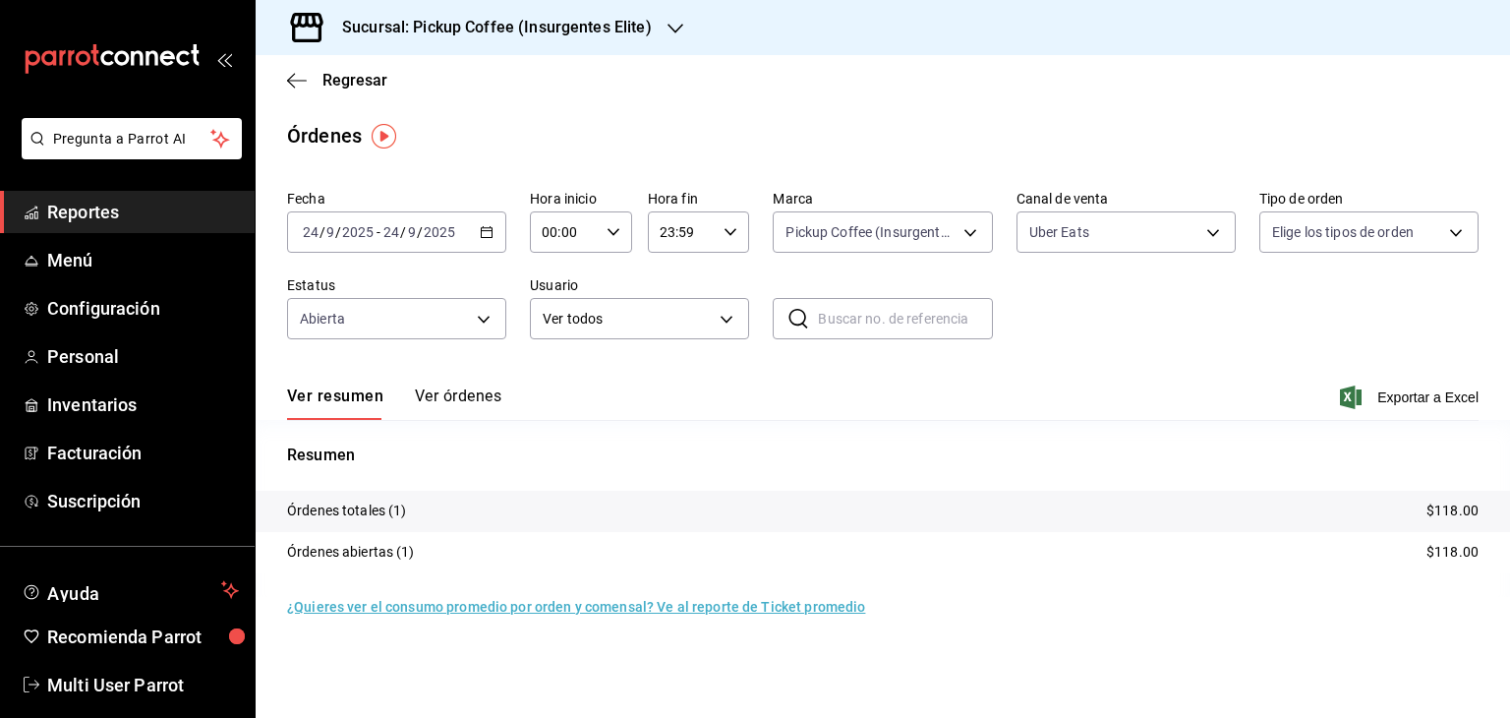
click at [476, 224] on div "[DATE] [DATE] - [DATE] [DATE]" at bounding box center [396, 231] width 219 height 41
click at [405, 286] on span "Hoy" at bounding box center [380, 291] width 152 height 21
click at [1283, 246] on body "Pregunta a Parrot AI Reportes Menú Configuración Personal Inventarios Facturaci…" at bounding box center [755, 359] width 1510 height 718
click at [1277, 377] on input "checkbox" at bounding box center [1281, 375] width 18 height 18
checkbox input "true"
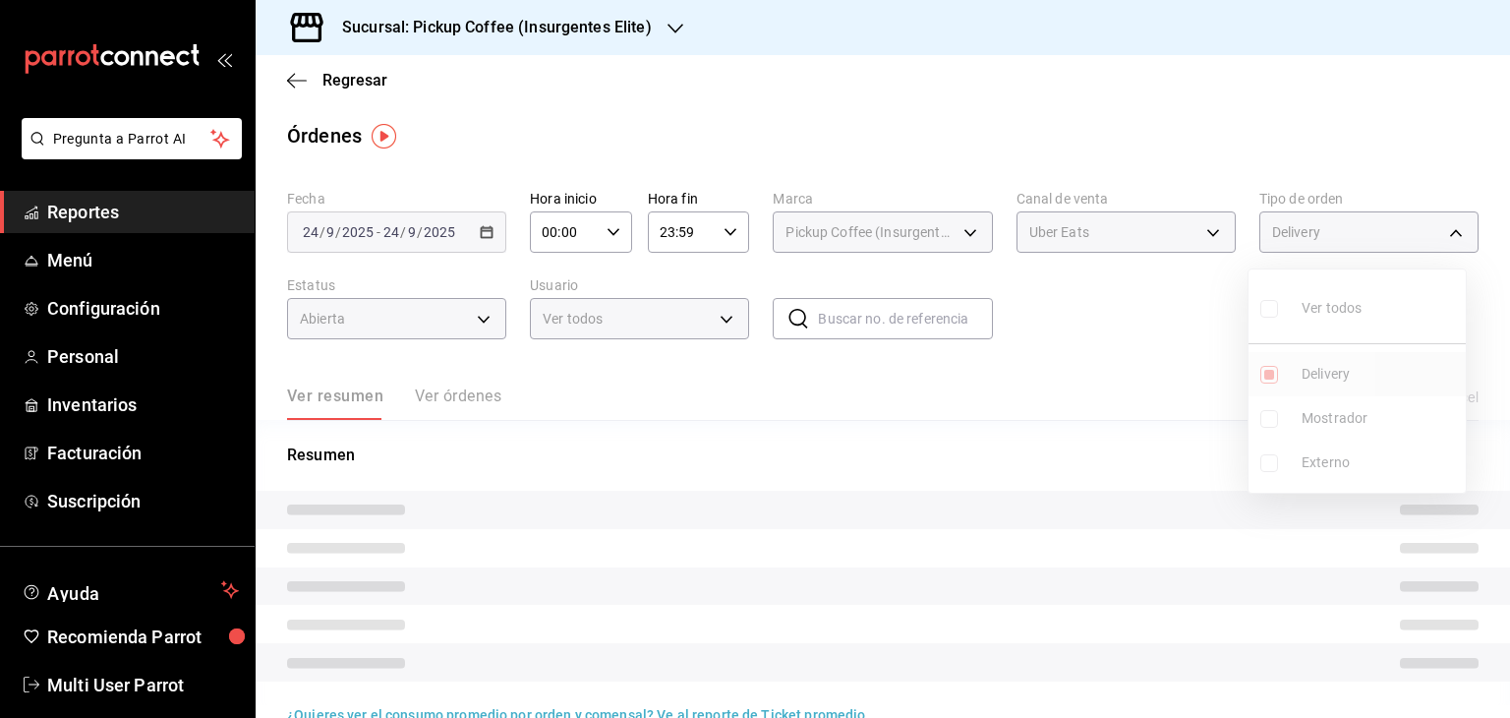
type input "ee306788-5b3b-43bf-8d58-6e80b5a96212"
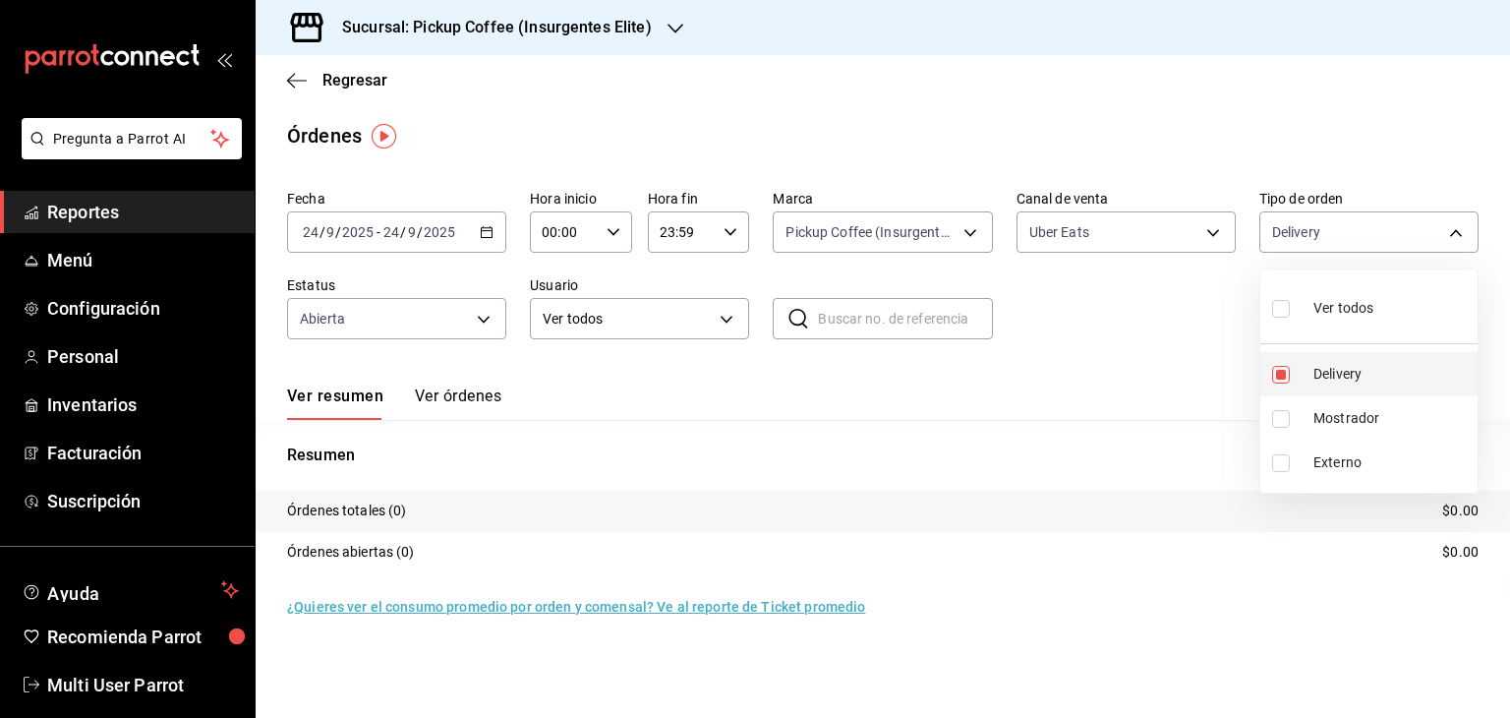
click at [1277, 377] on input "checkbox" at bounding box center [1281, 375] width 18 height 18
checkbox input "false"
click at [1145, 338] on div at bounding box center [755, 359] width 1510 height 718
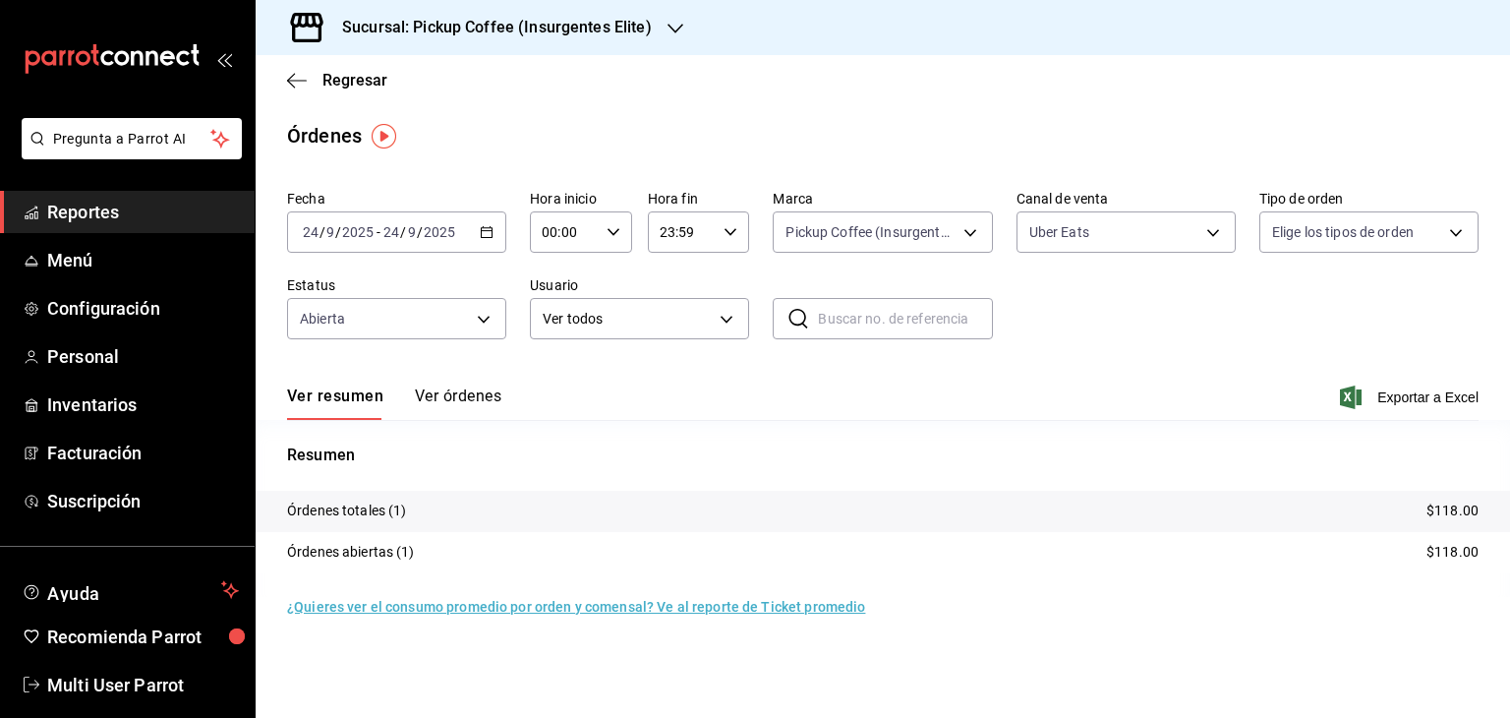
click at [1145, 338] on div at bounding box center [755, 359] width 1510 height 718
click at [713, 316] on body "Pregunta a Parrot AI Reportes Menú Configuración Personal Inventarios Facturaci…" at bounding box center [755, 359] width 1510 height 718
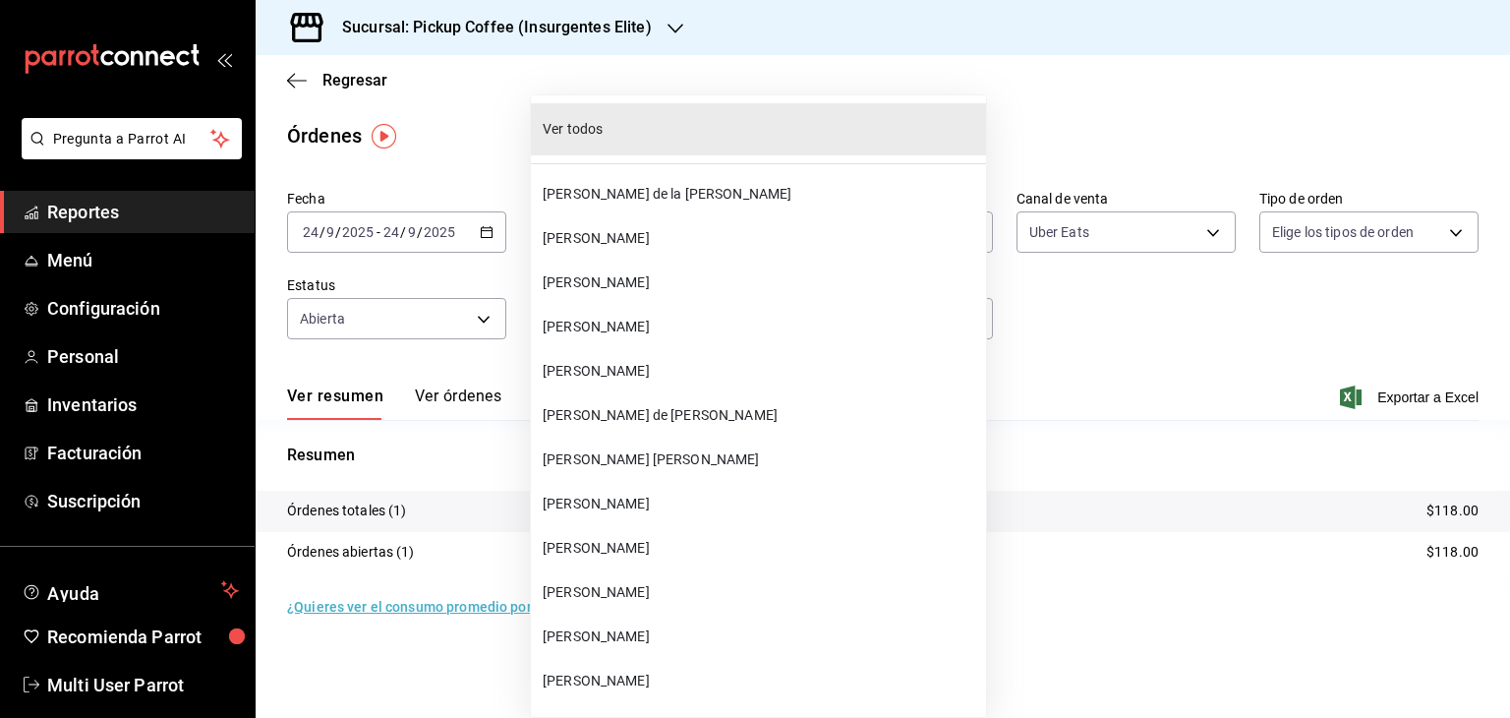
click at [969, 401] on div at bounding box center [755, 359] width 1510 height 718
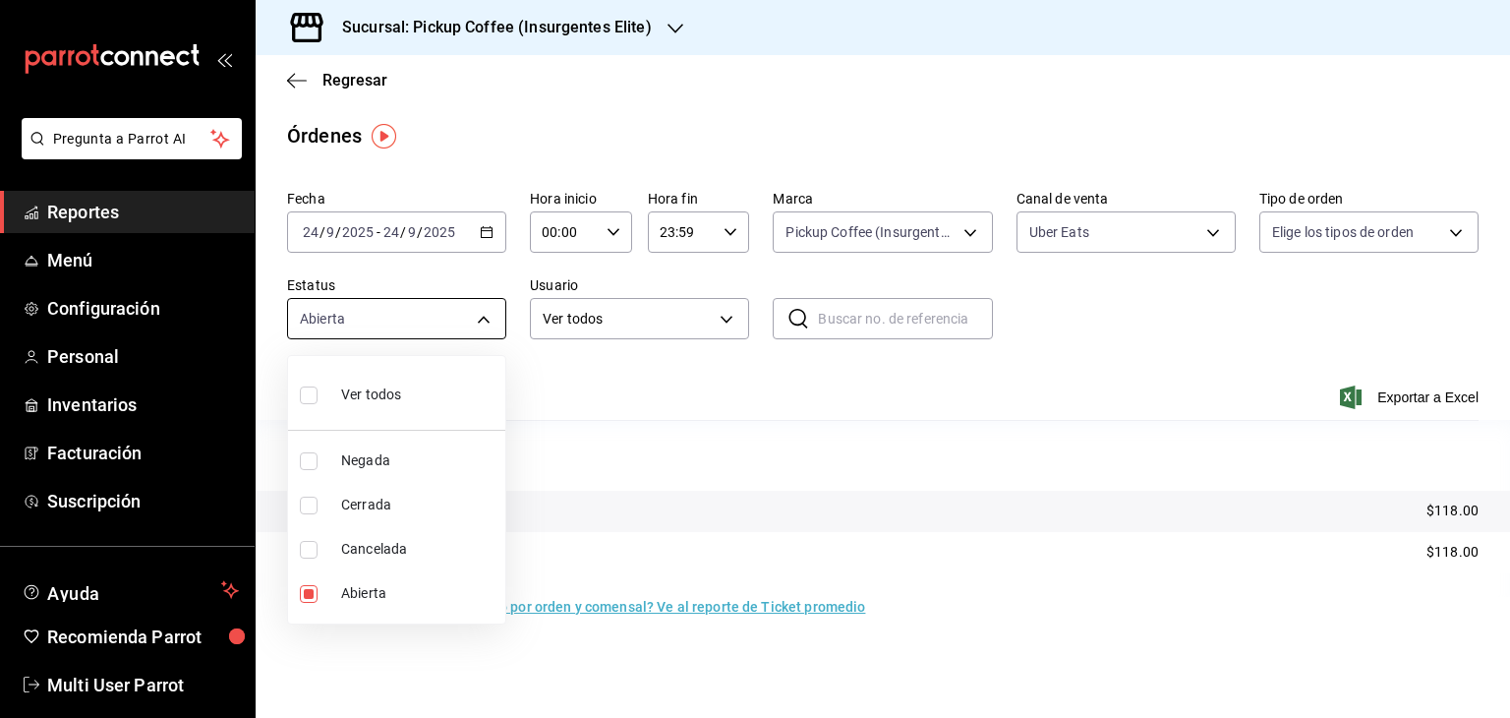
click at [447, 302] on body "Pregunta a Parrot AI Reportes Menú Configuración Personal Inventarios Facturaci…" at bounding box center [755, 359] width 1510 height 718
click at [311, 398] on input "checkbox" at bounding box center [309, 395] width 18 height 18
checkbox input "true"
type input "DENIED,FINISHED,CANCELED,OPEN"
checkbox input "true"
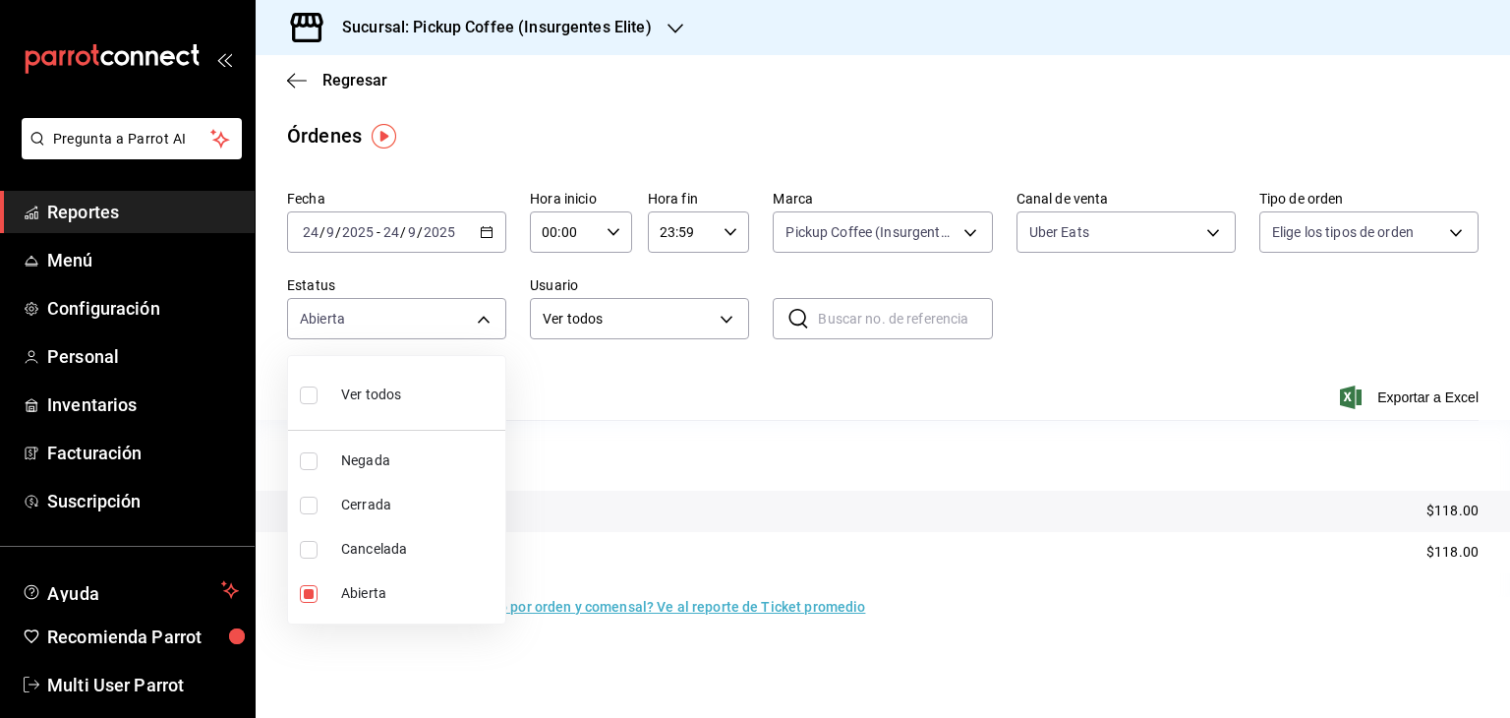
checkbox input "true"
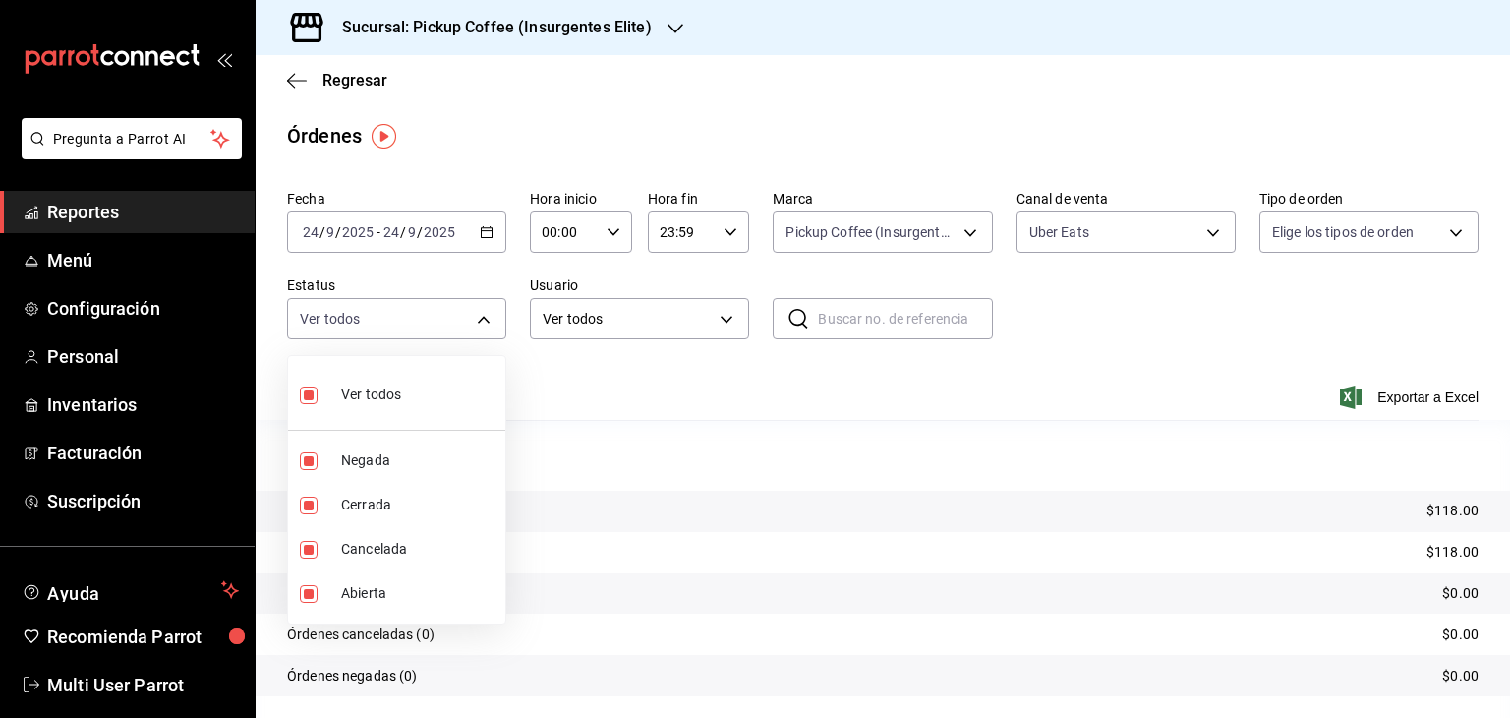
click at [991, 440] on div at bounding box center [755, 359] width 1510 height 718
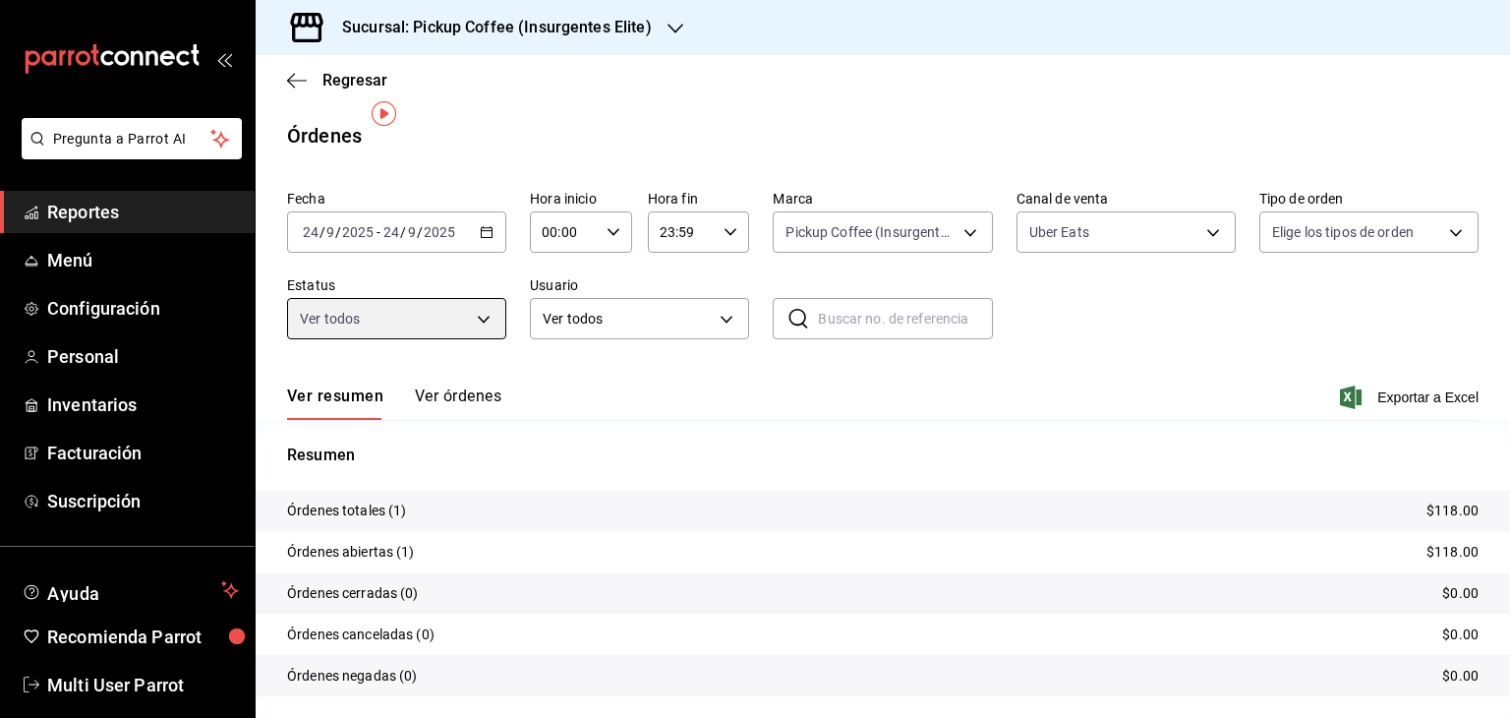
scroll to position [55, 0]
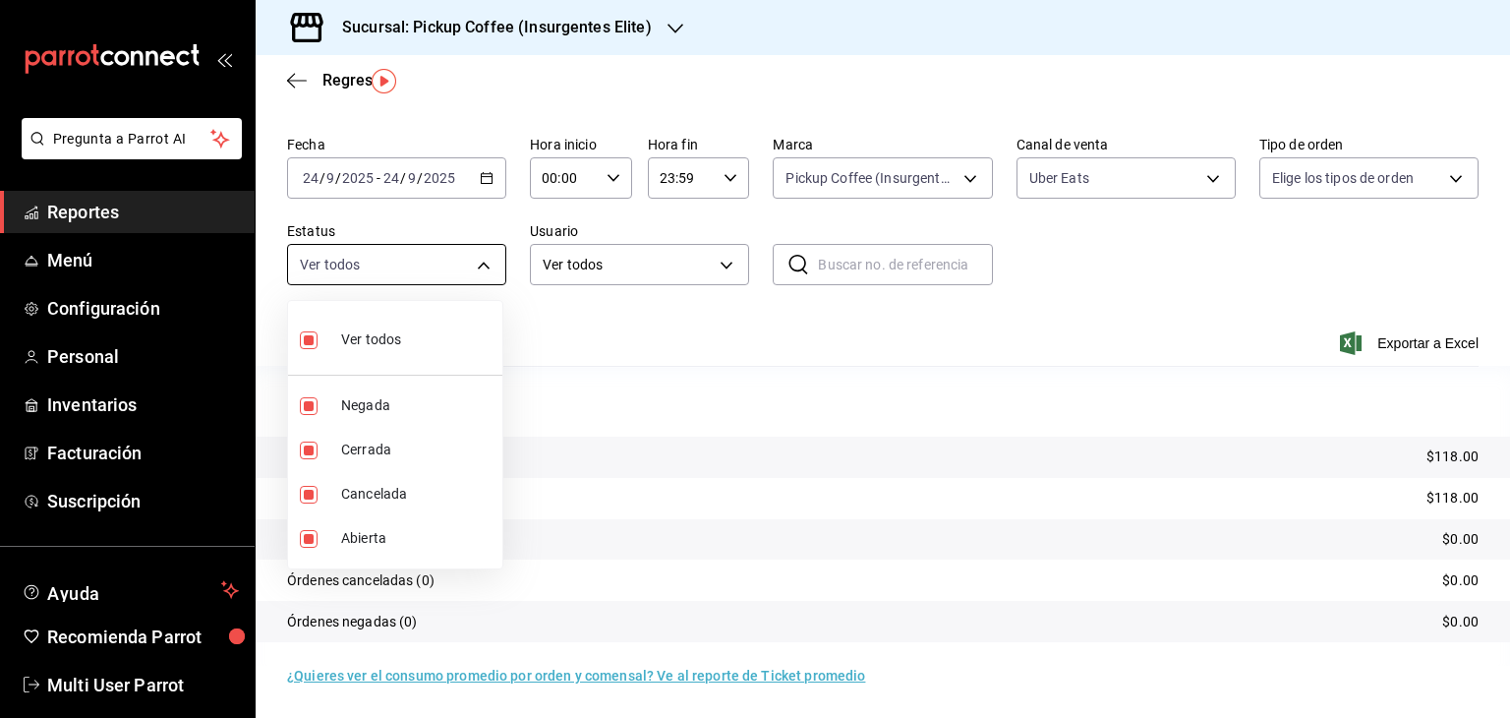
click at [486, 274] on body "Pregunta a Parrot AI Reportes Menú Configuración Personal Inventarios Facturaci…" at bounding box center [755, 359] width 1510 height 718
click at [486, 274] on div at bounding box center [755, 359] width 1510 height 718
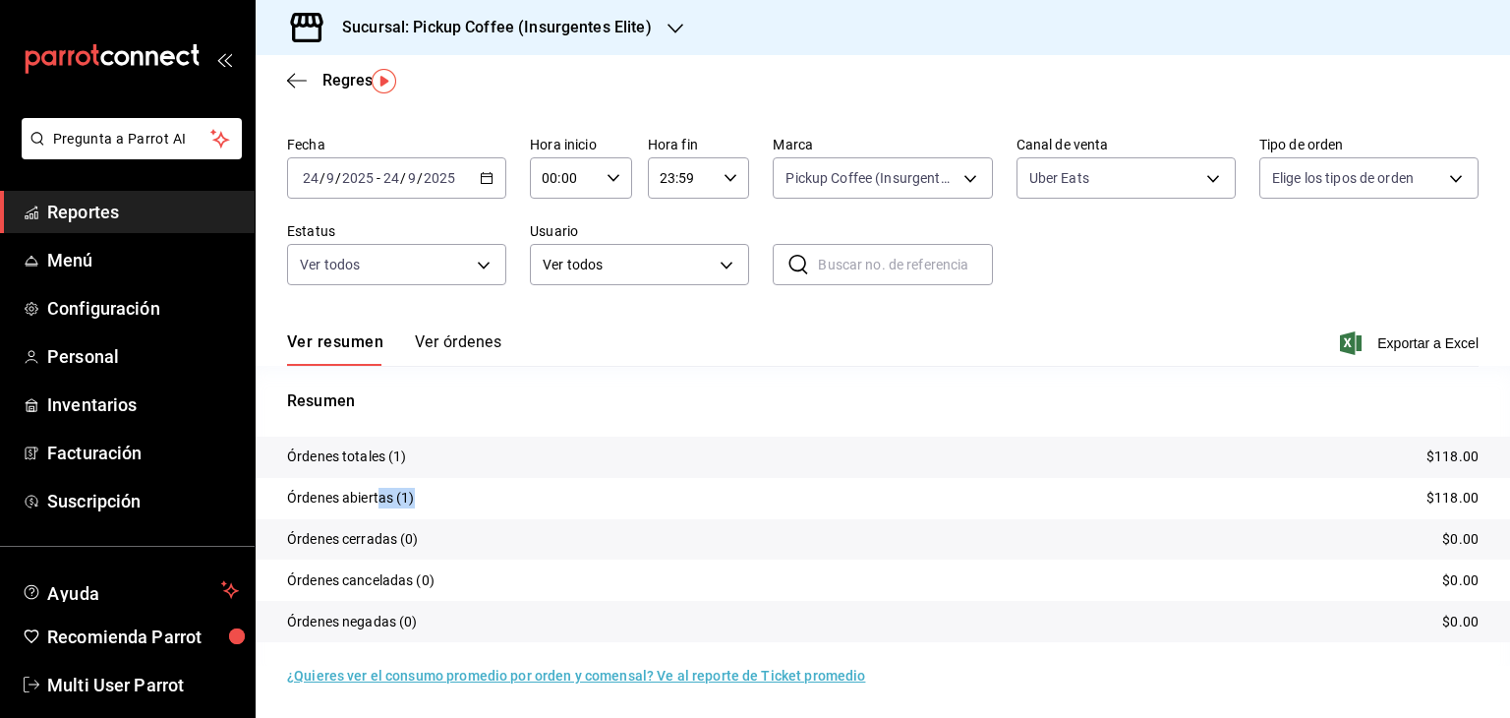
drag, startPoint x: 377, startPoint y: 499, endPoint x: 457, endPoint y: 512, distance: 81.6
click at [457, 512] on tr "Órdenes abiertas (1) $118.00" at bounding box center [883, 498] width 1255 height 41
click at [473, 507] on tr "Órdenes abiertas (1) $118.00" at bounding box center [883, 498] width 1255 height 41
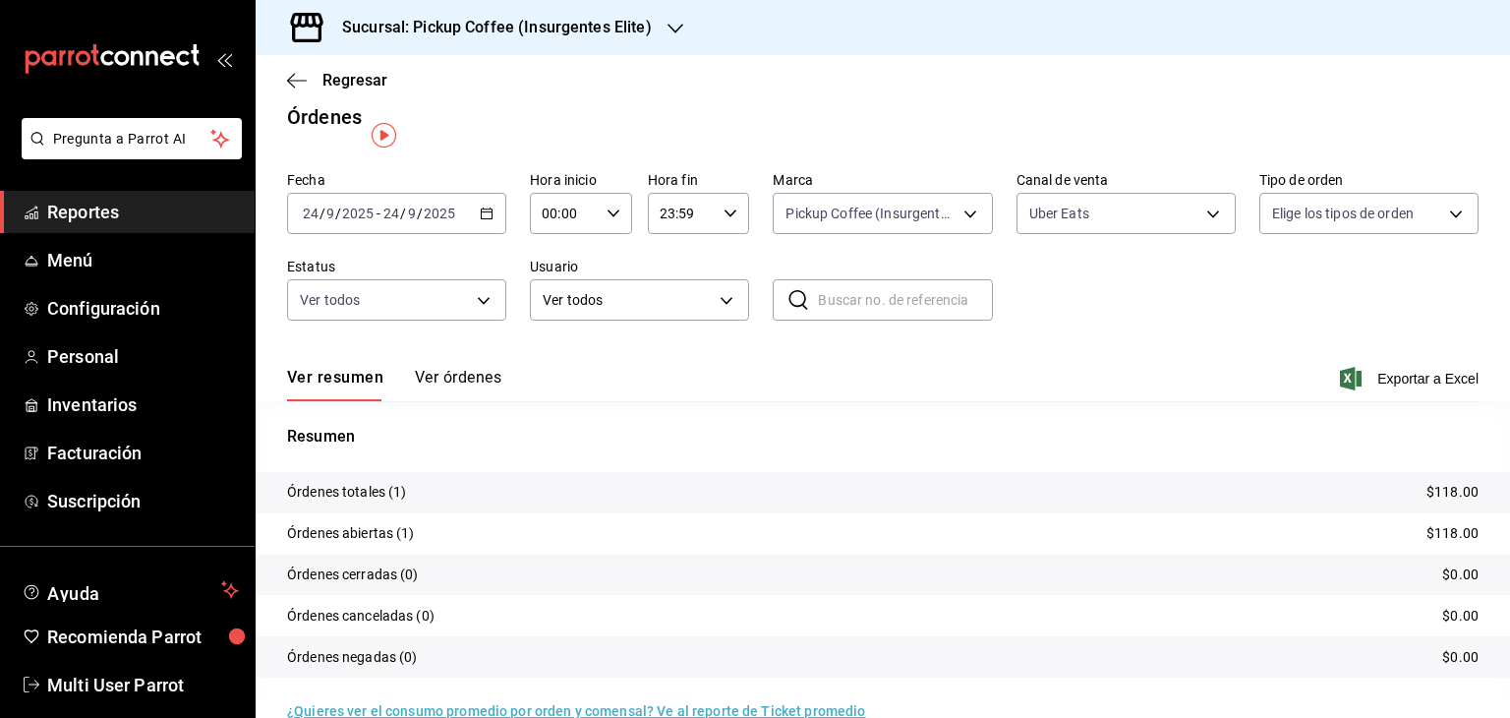
scroll to position [0, 0]
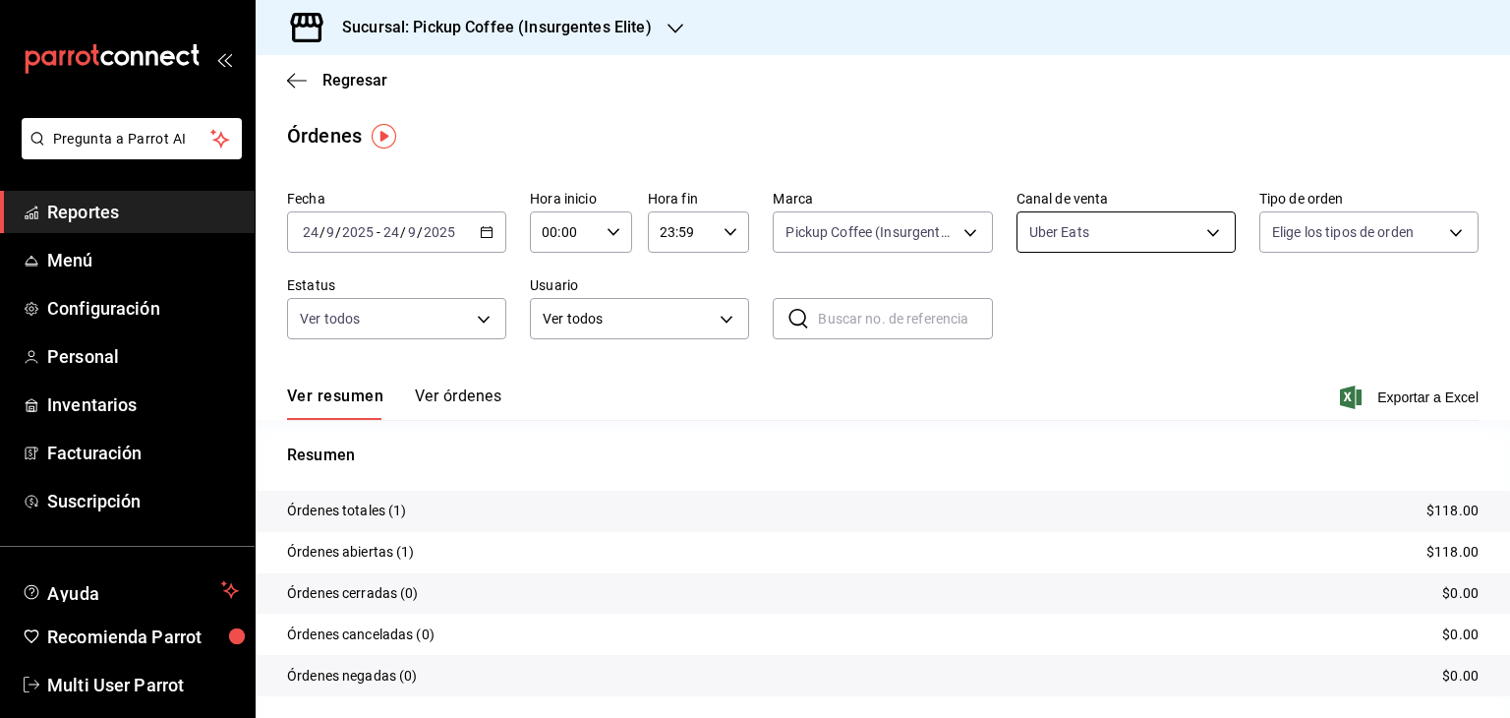
click at [1090, 240] on body "Pregunta a Parrot AI Reportes Menú Configuración Personal Inventarios Facturaci…" at bounding box center [755, 359] width 1510 height 718
click at [1090, 240] on div at bounding box center [755, 359] width 1510 height 718
click at [312, 79] on span "Regresar" at bounding box center [337, 80] width 100 height 19
